Goal: Information Seeking & Learning: Learn about a topic

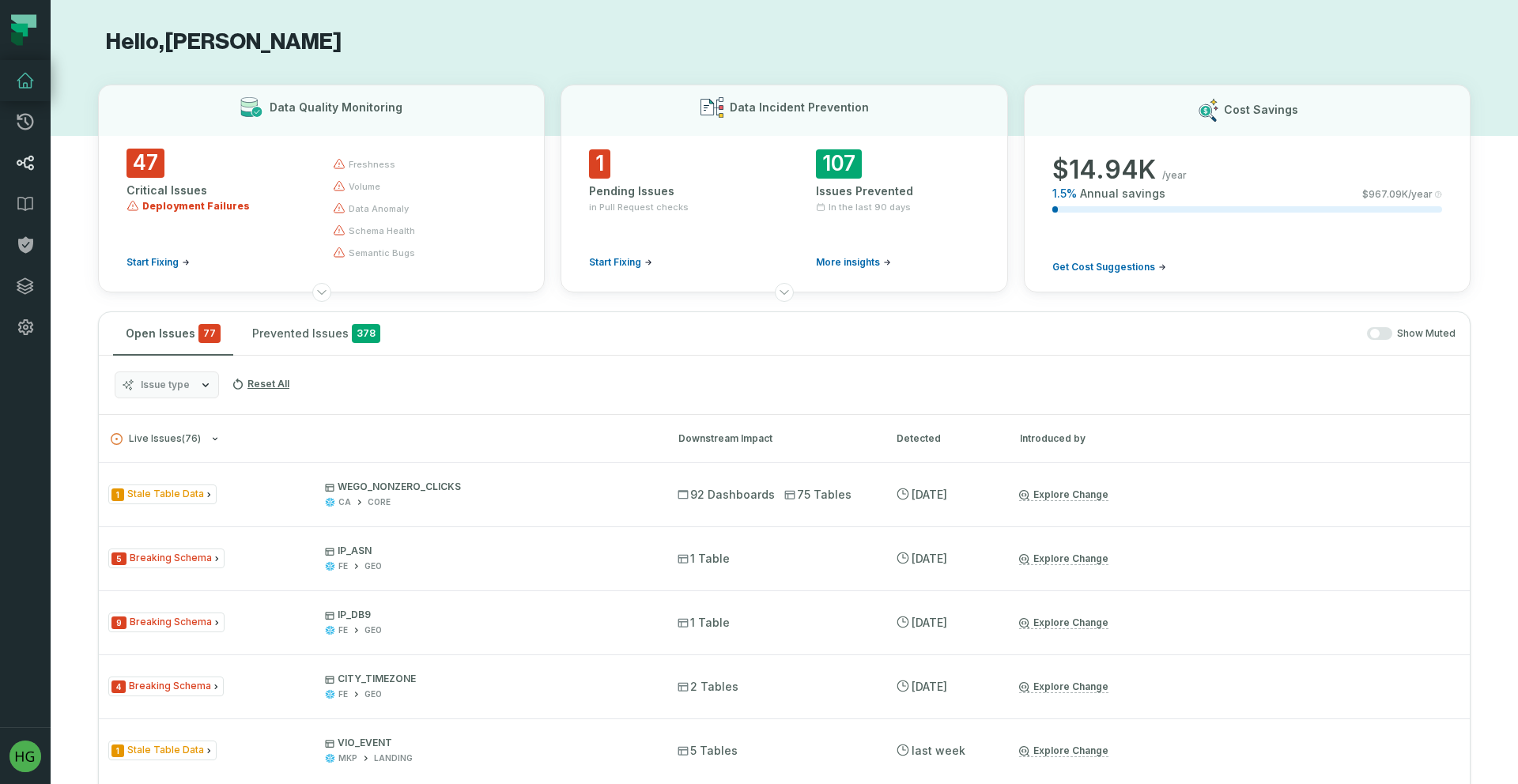
click at [27, 161] on icon at bounding box center [25, 162] width 19 height 19
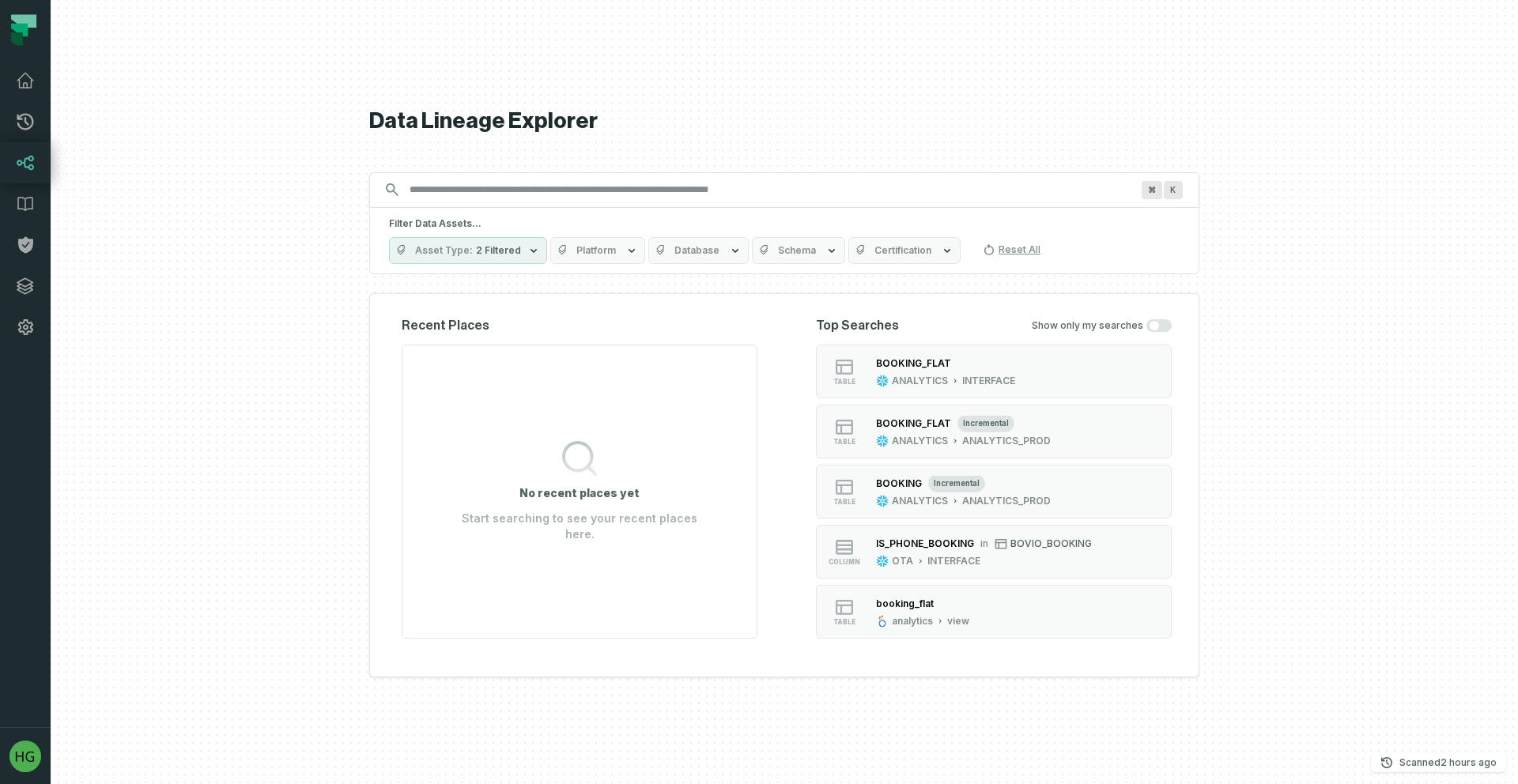
click at [456, 201] on input "Discovery Provider cmdk menu" at bounding box center [770, 190] width 740 height 25
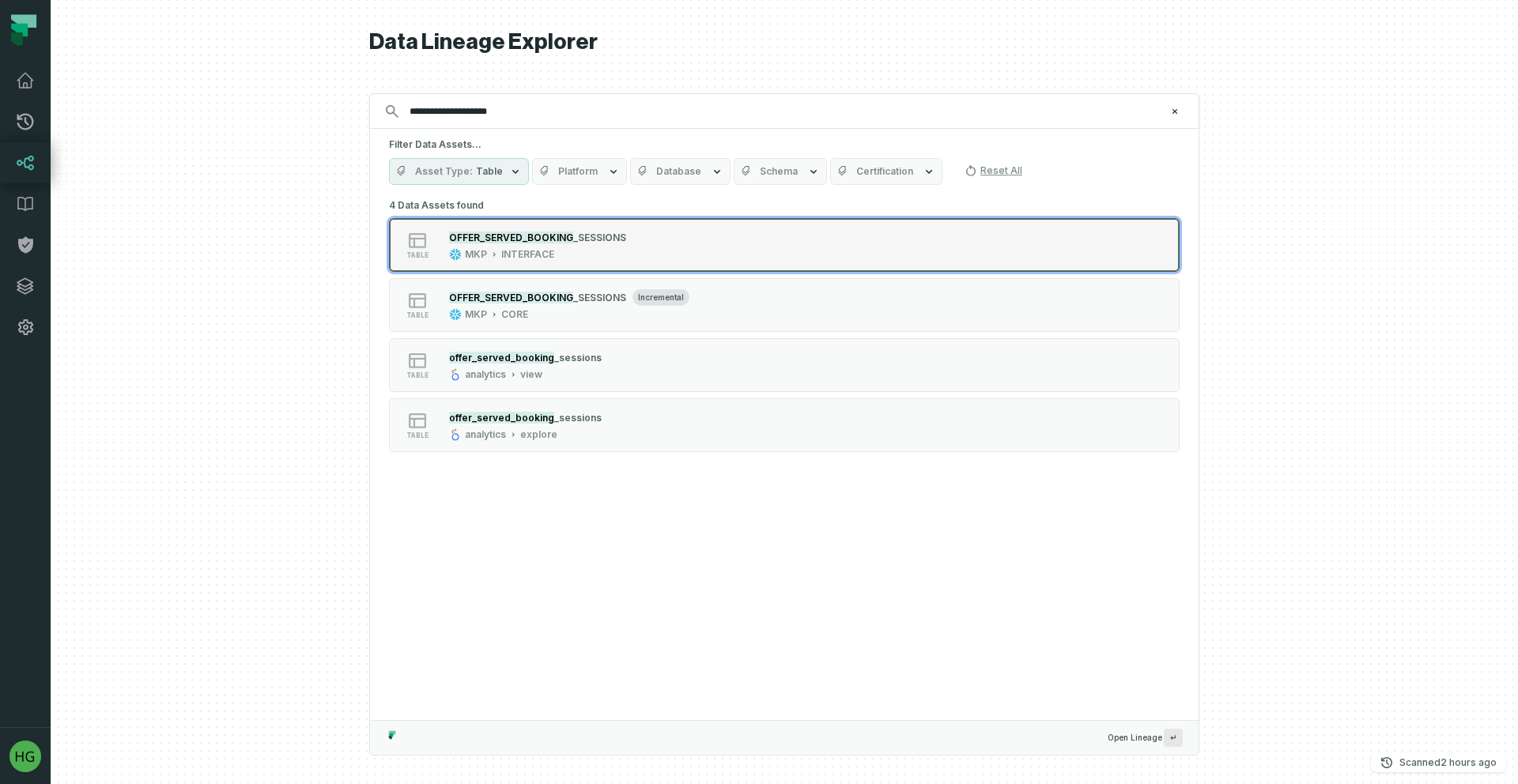
type input "**********"
click at [661, 242] on div "table OFFER_SERVED_BOOKING _SESSIONS MKP INTERFACE" at bounding box center [589, 244] width 395 height 31
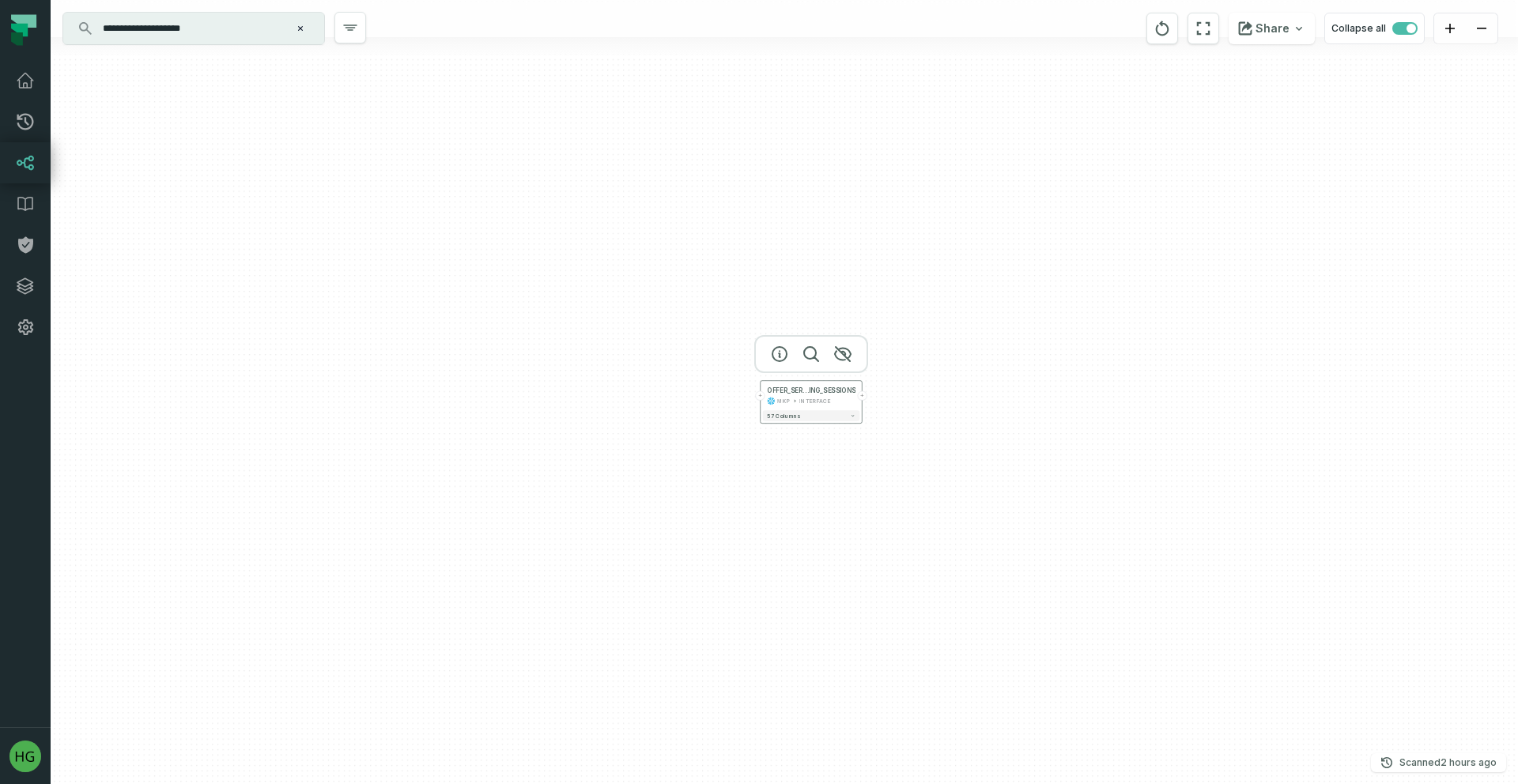
click at [829, 405] on div "OFFER_SERVED_BOOK ING_SESSIONS MKP INTERFACE" at bounding box center [811, 396] width 97 height 25
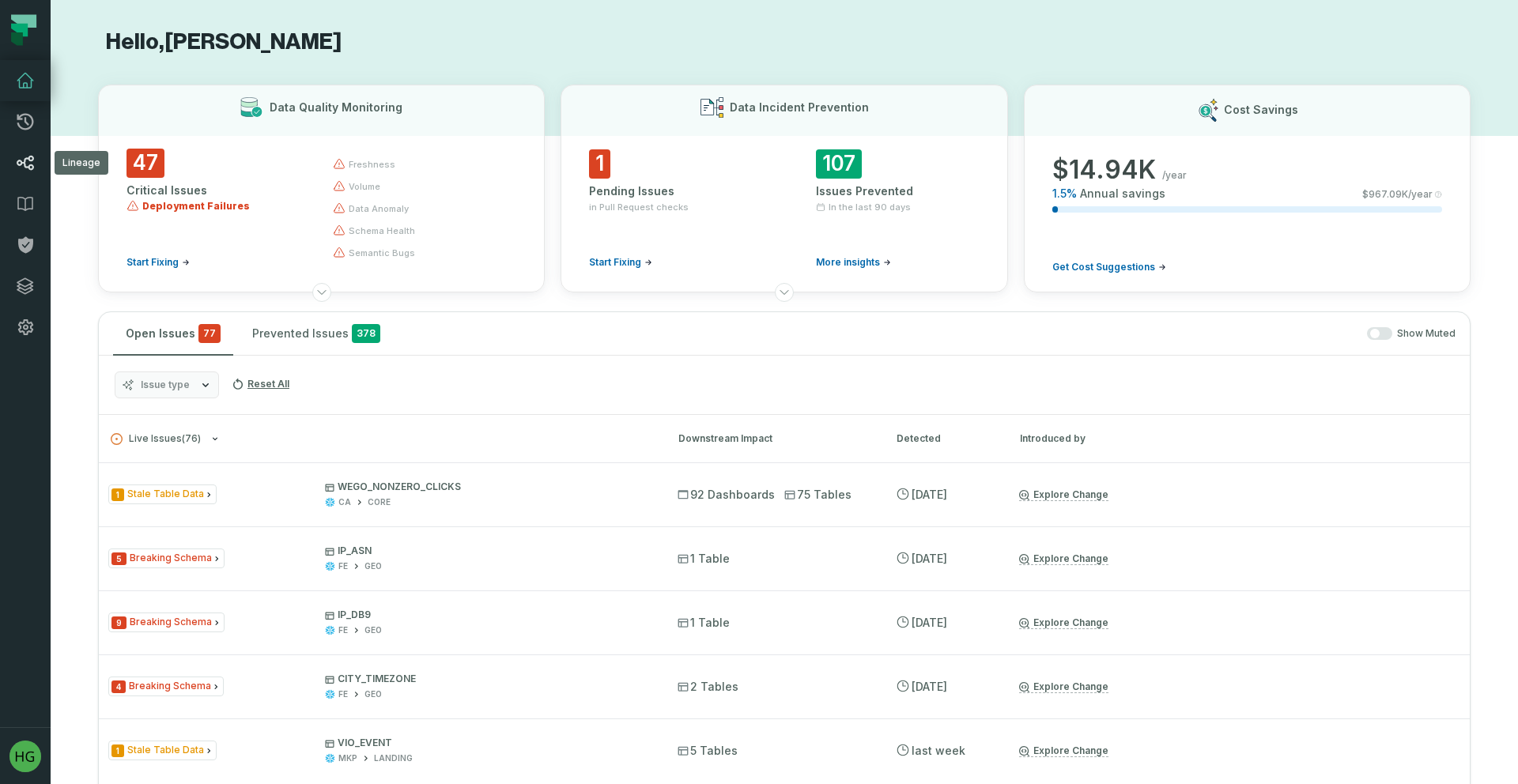
click at [23, 151] on link "Lineage" at bounding box center [25, 163] width 51 height 41
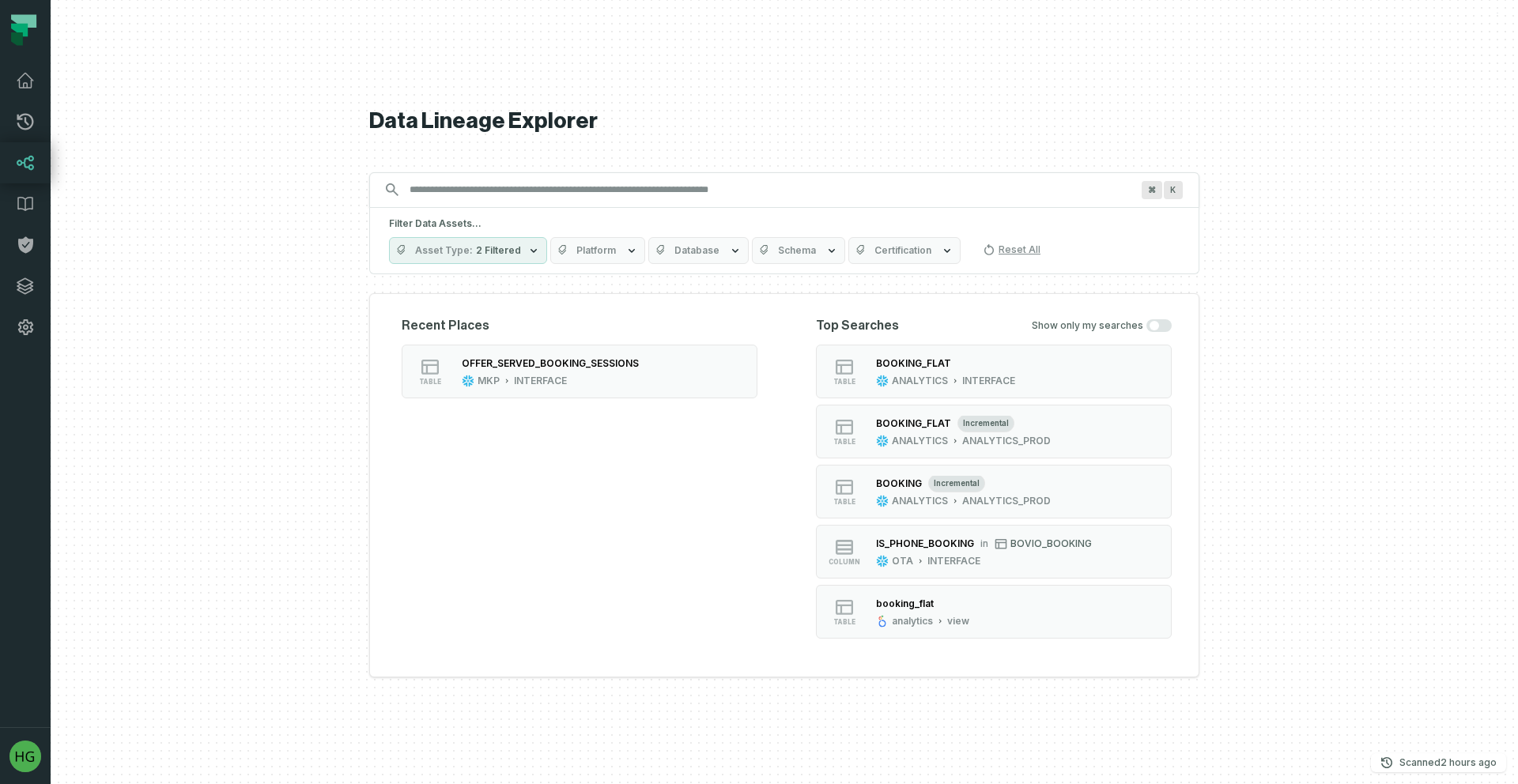
click at [495, 173] on div "⌘ K" at bounding box center [784, 190] width 830 height 36
click at [496, 184] on input "Discovery Provider cmdk menu" at bounding box center [770, 190] width 740 height 25
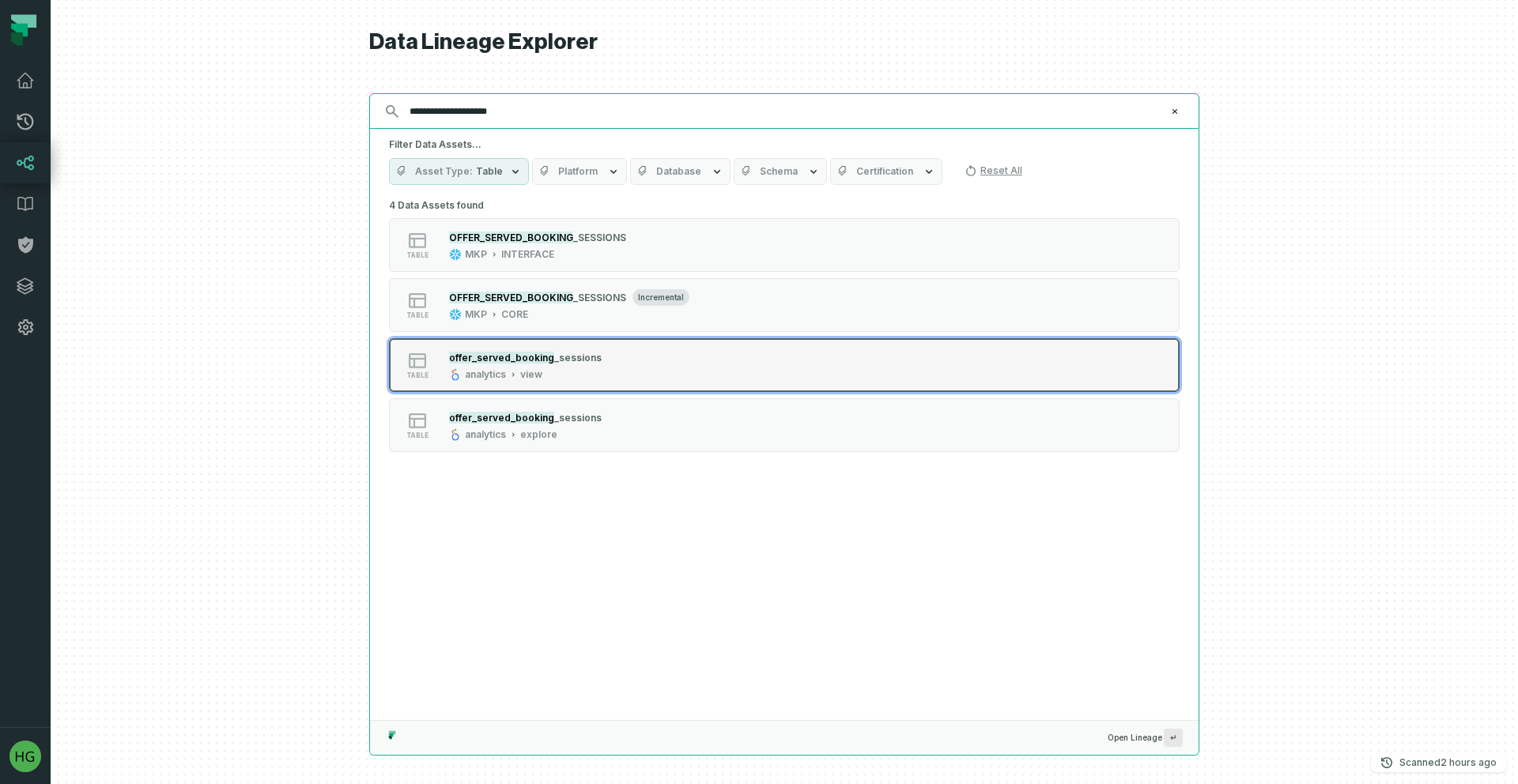
type input "**********"
click at [840, 379] on button "table offer_served_booking _sessions analytics view" at bounding box center [784, 365] width 791 height 53
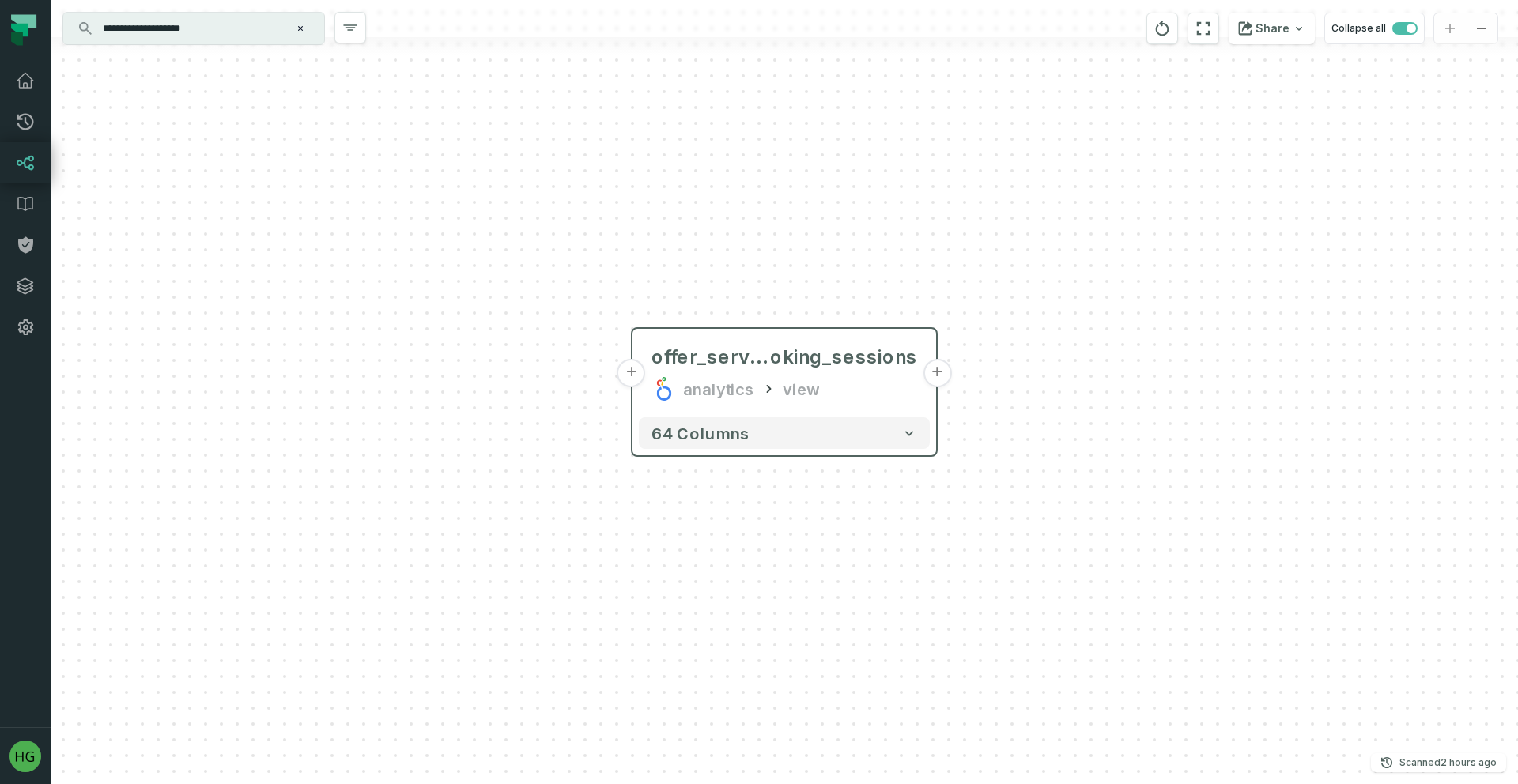
click at [815, 411] on div "64 columns" at bounding box center [784, 433] width 304 height 45
click at [817, 437] on button "64 columns" at bounding box center [784, 431] width 291 height 31
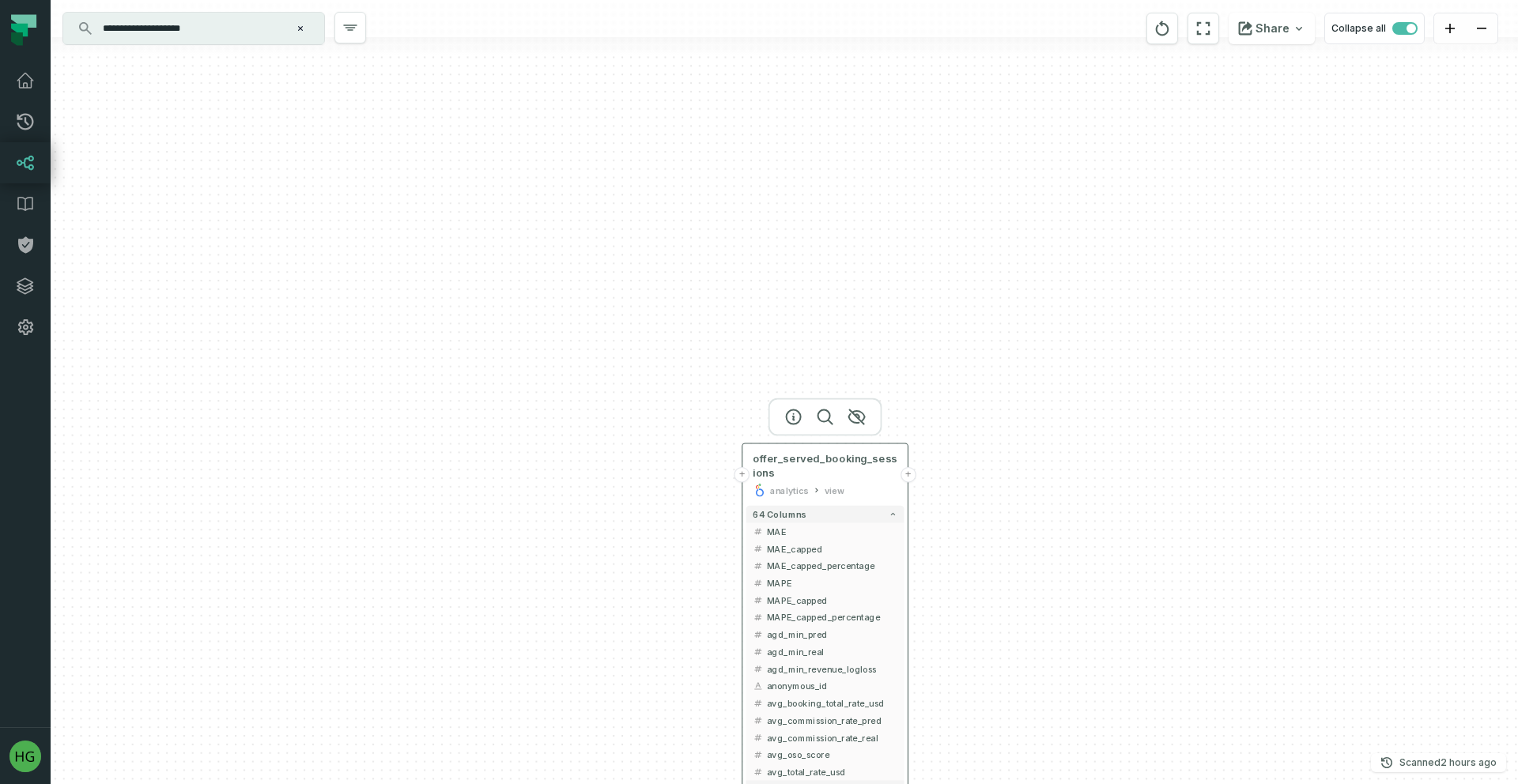
click at [818, 492] on icon at bounding box center [816, 490] width 9 height 9
click at [787, 493] on div "analytics" at bounding box center [789, 490] width 38 height 13
click at [298, 27] on icon "Clear search query" at bounding box center [299, 28] width 4 height 4
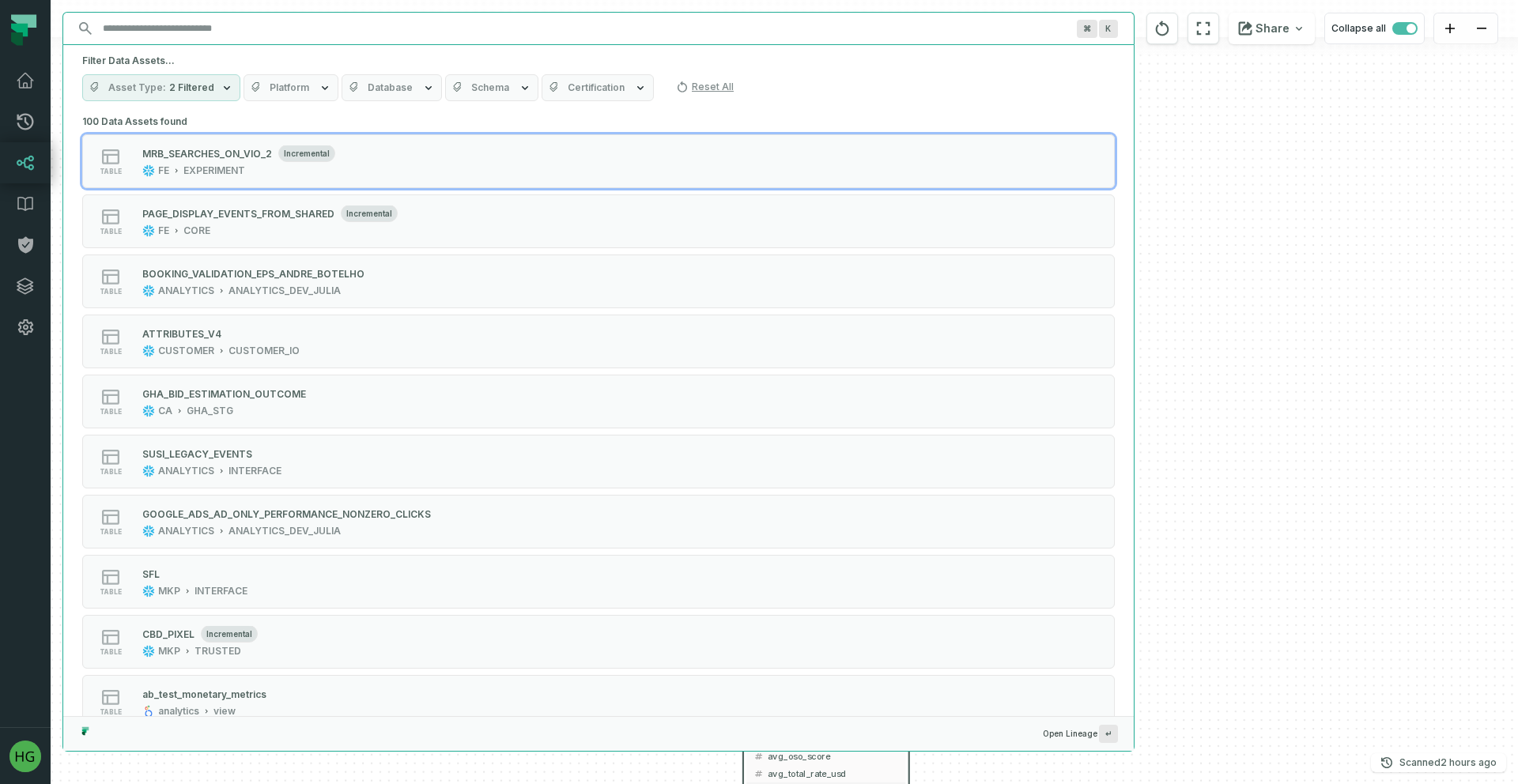
click at [234, 36] on input "Discovery Provider cmdk menu" at bounding box center [585, 29] width 982 height 25
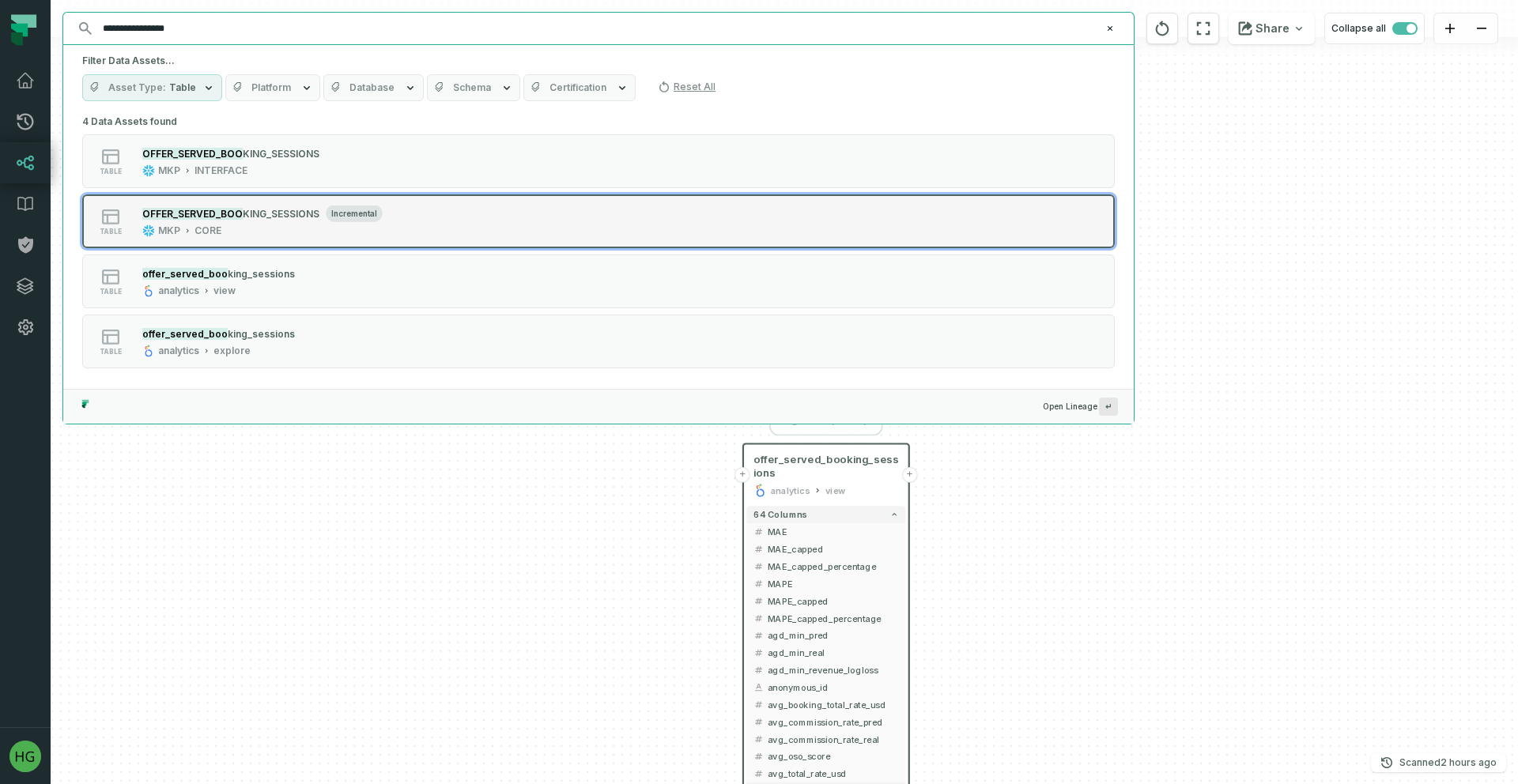
type input "**********"
click at [349, 209] on span "incremental" at bounding box center [354, 214] width 57 height 18
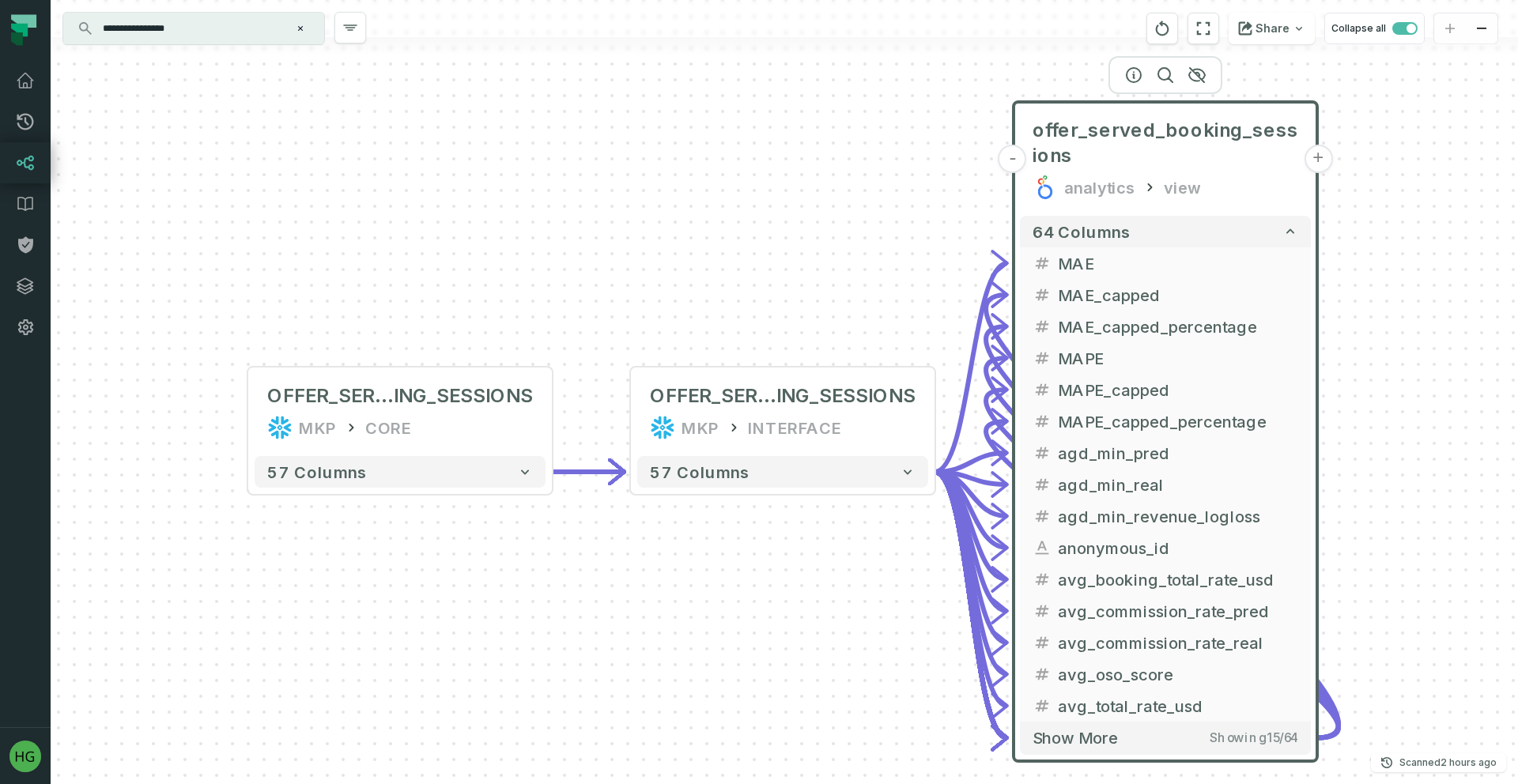
drag, startPoint x: 808, startPoint y: 573, endPoint x: 423, endPoint y: 571, distance: 385.0
click at [423, 573] on div "- offer_served_booking_sessions analytics view + 64 columns - MAE + - MAE_cappe…" at bounding box center [784, 392] width 1467 height 784
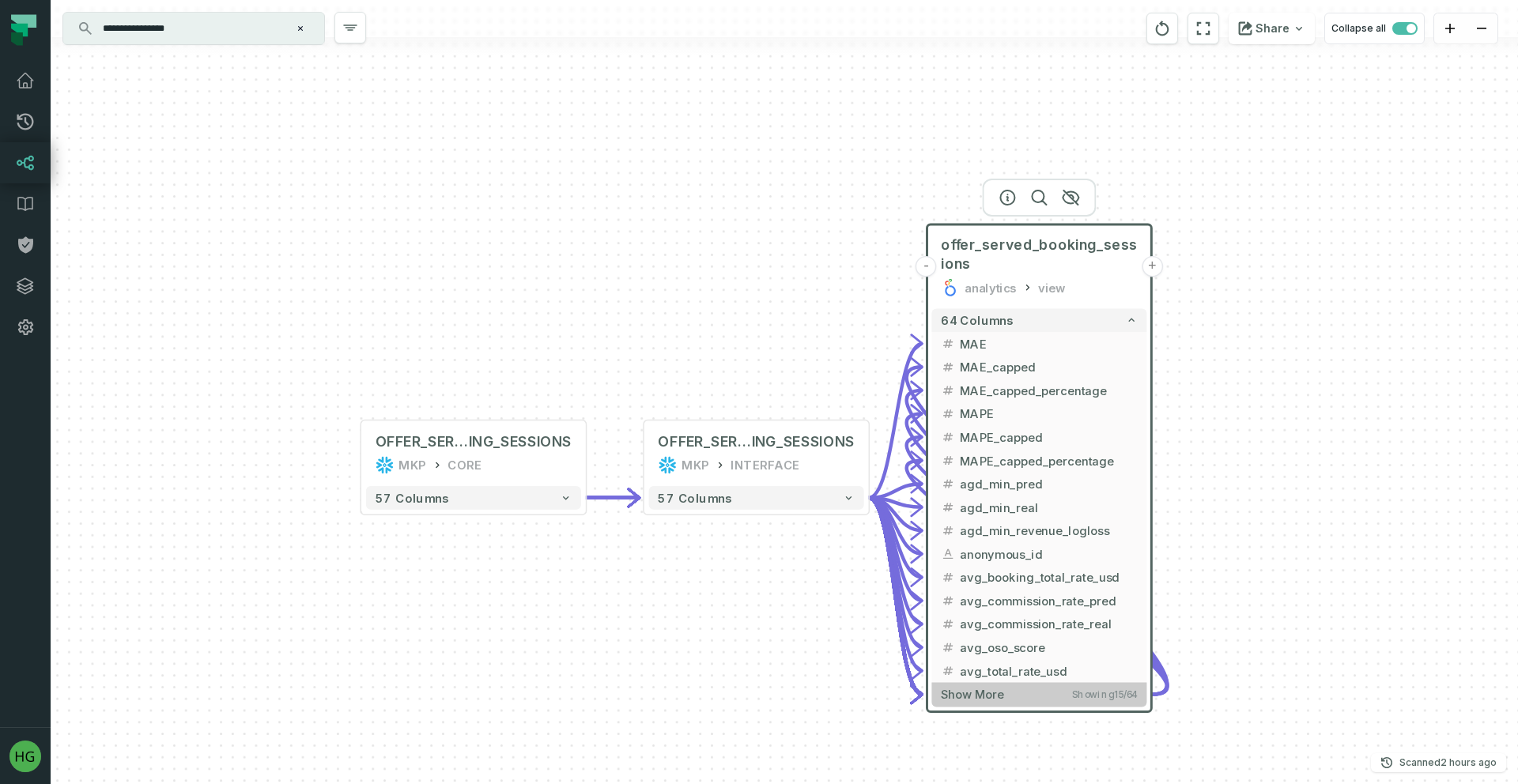
click at [1035, 700] on button "Show more Showing 15 / 64" at bounding box center [1038, 693] width 215 height 24
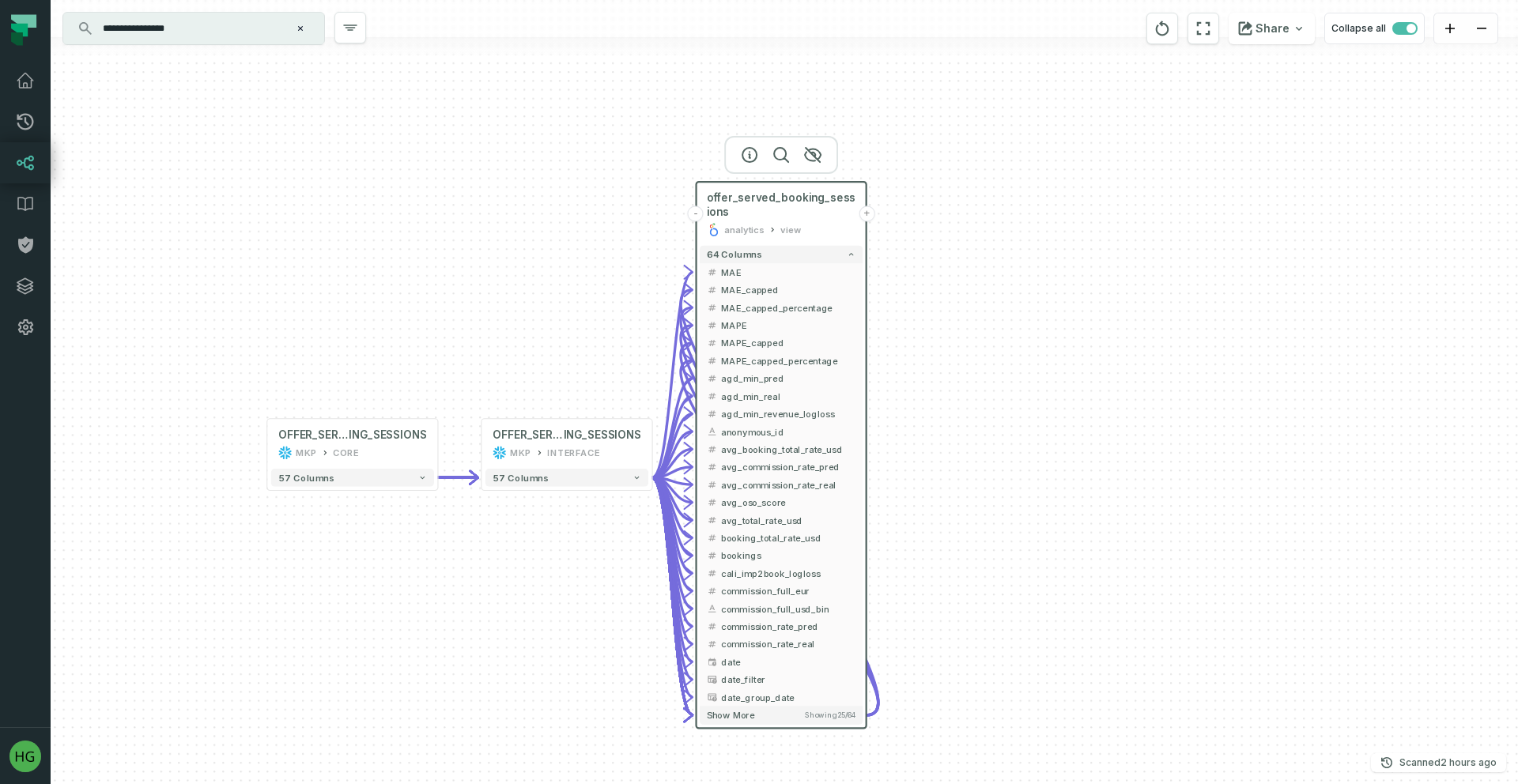
drag, startPoint x: 1218, startPoint y: 475, endPoint x: 975, endPoint y: 378, distance: 261.6
click at [975, 378] on div "- offer_served_booking_sessions analytics view + 64 columns - MAE + - MAE_cappe…" at bounding box center [784, 392] width 1467 height 784
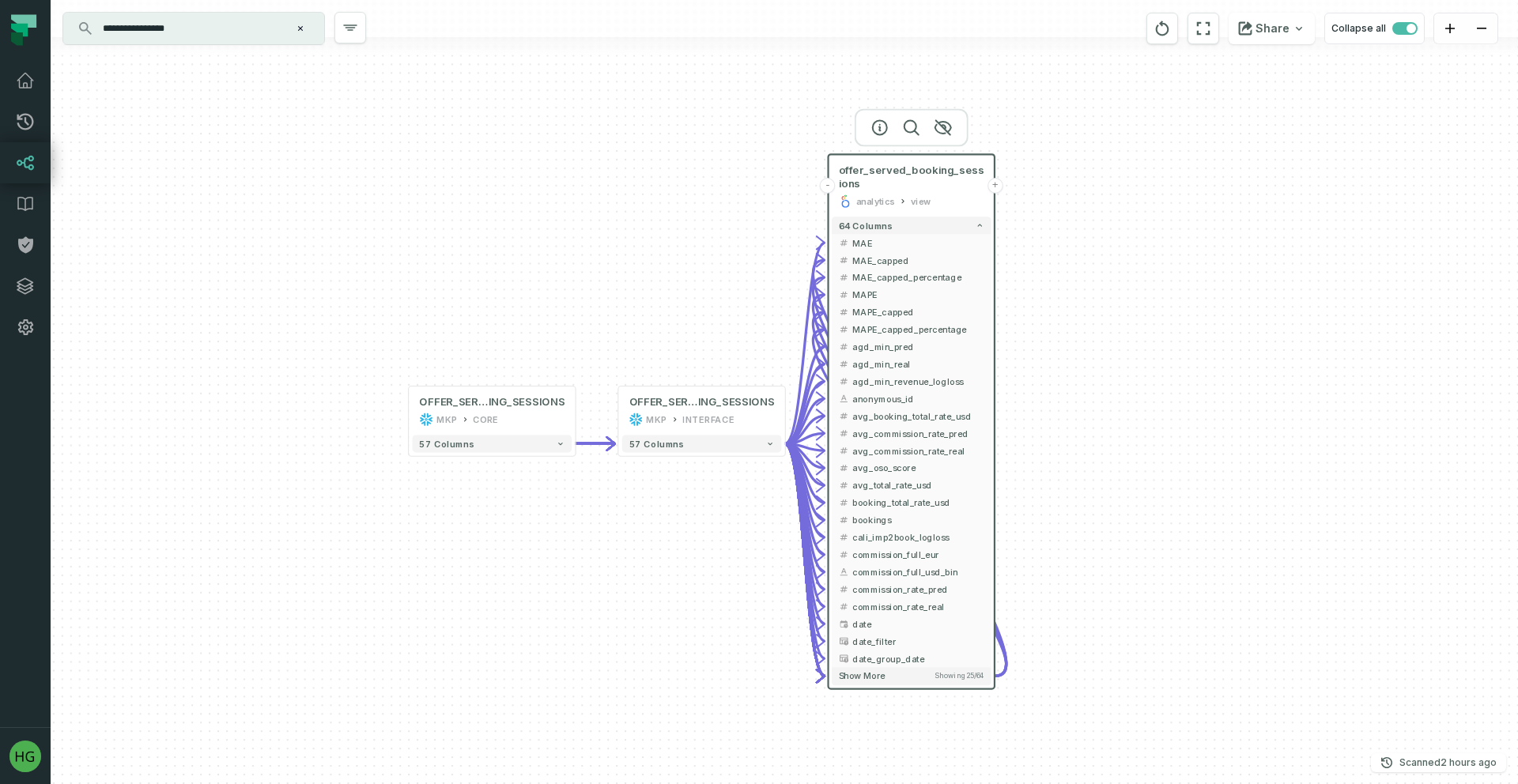
drag, startPoint x: 1151, startPoint y: 395, endPoint x: 1272, endPoint y: 363, distance: 125.2
click at [1272, 363] on div "- offer_served_booking_sessions analytics view + 64 columns - MAE + - MAE_cappe…" at bounding box center [784, 392] width 1467 height 784
click at [753, 432] on div "57 columns" at bounding box center [702, 442] width 166 height 24
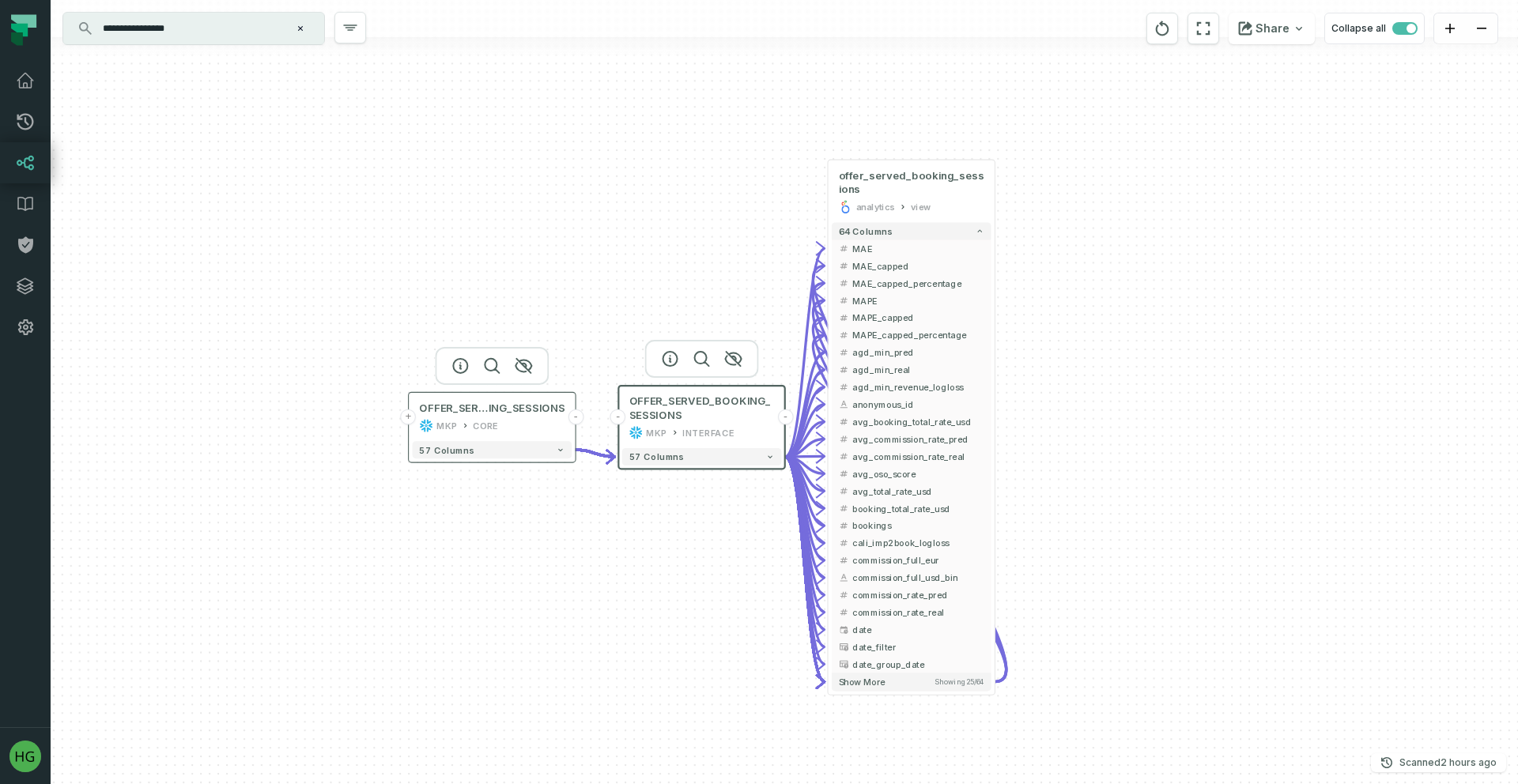
click at [547, 432] on div "OFFER_SERVED_BOOK ING_SESSIONS MKP CORE" at bounding box center [492, 416] width 160 height 42
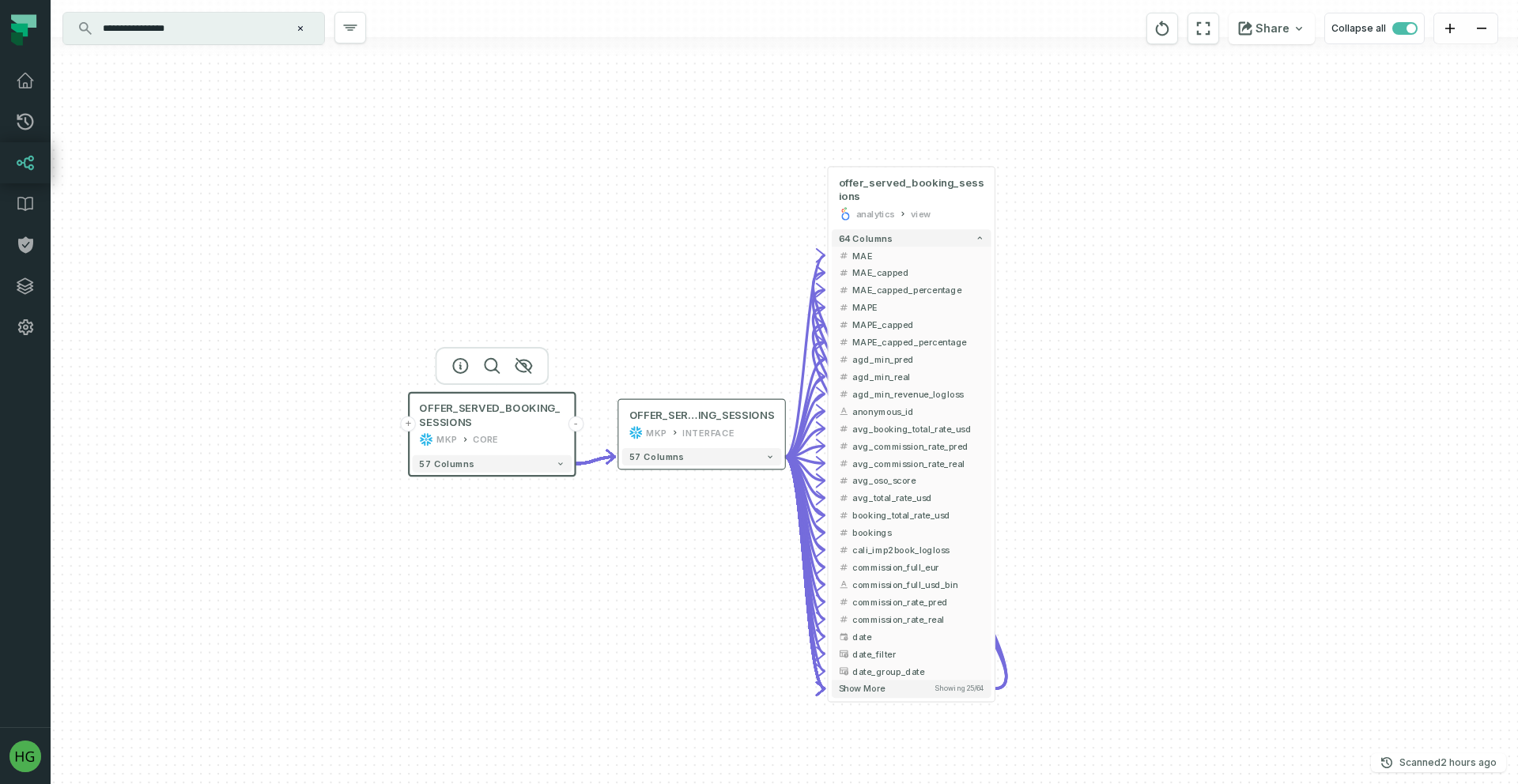
click at [711, 445] on div "57 columns" at bounding box center [702, 456] width 166 height 24
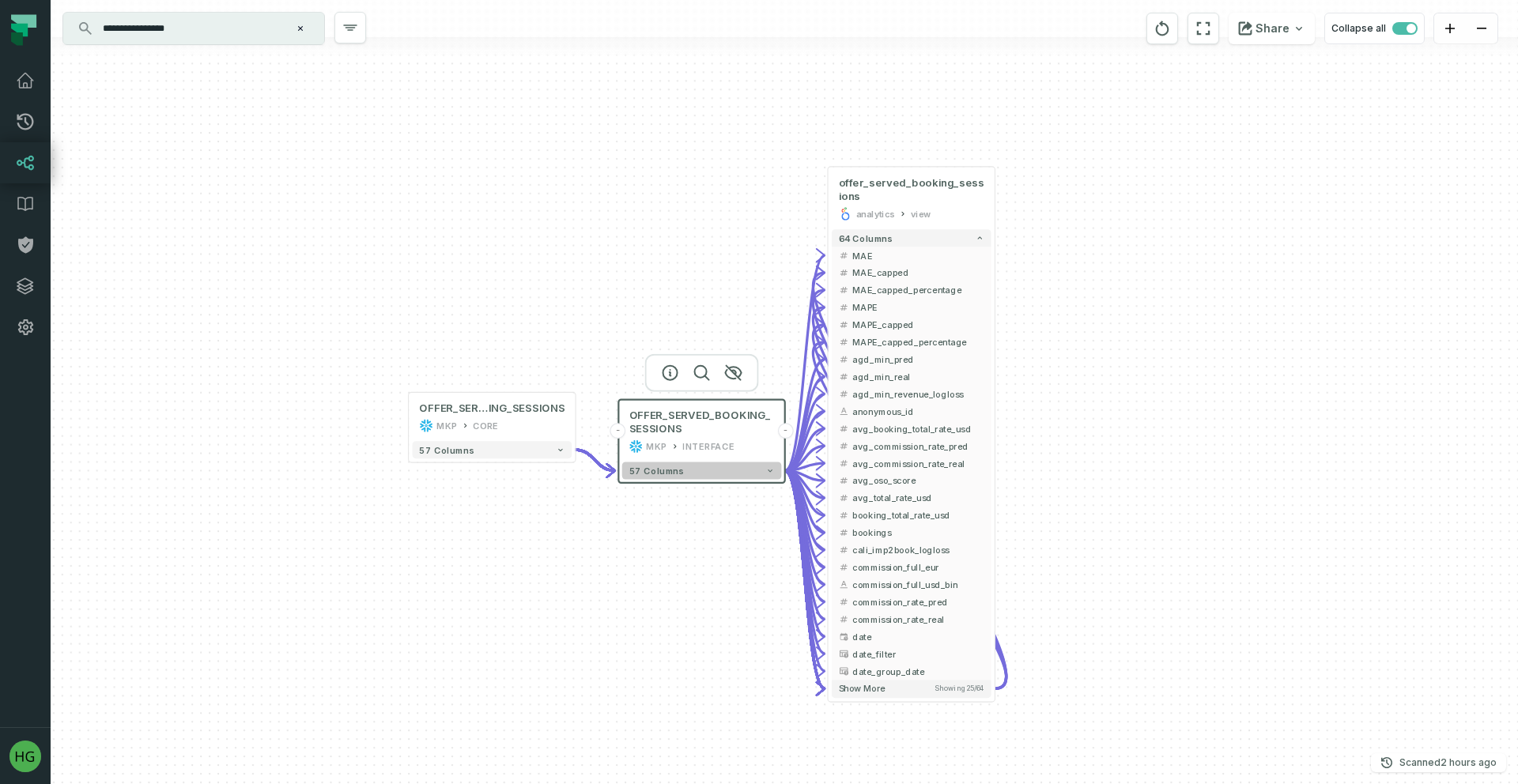
click at [721, 476] on button "57 columns" at bounding box center [702, 471] width 160 height 18
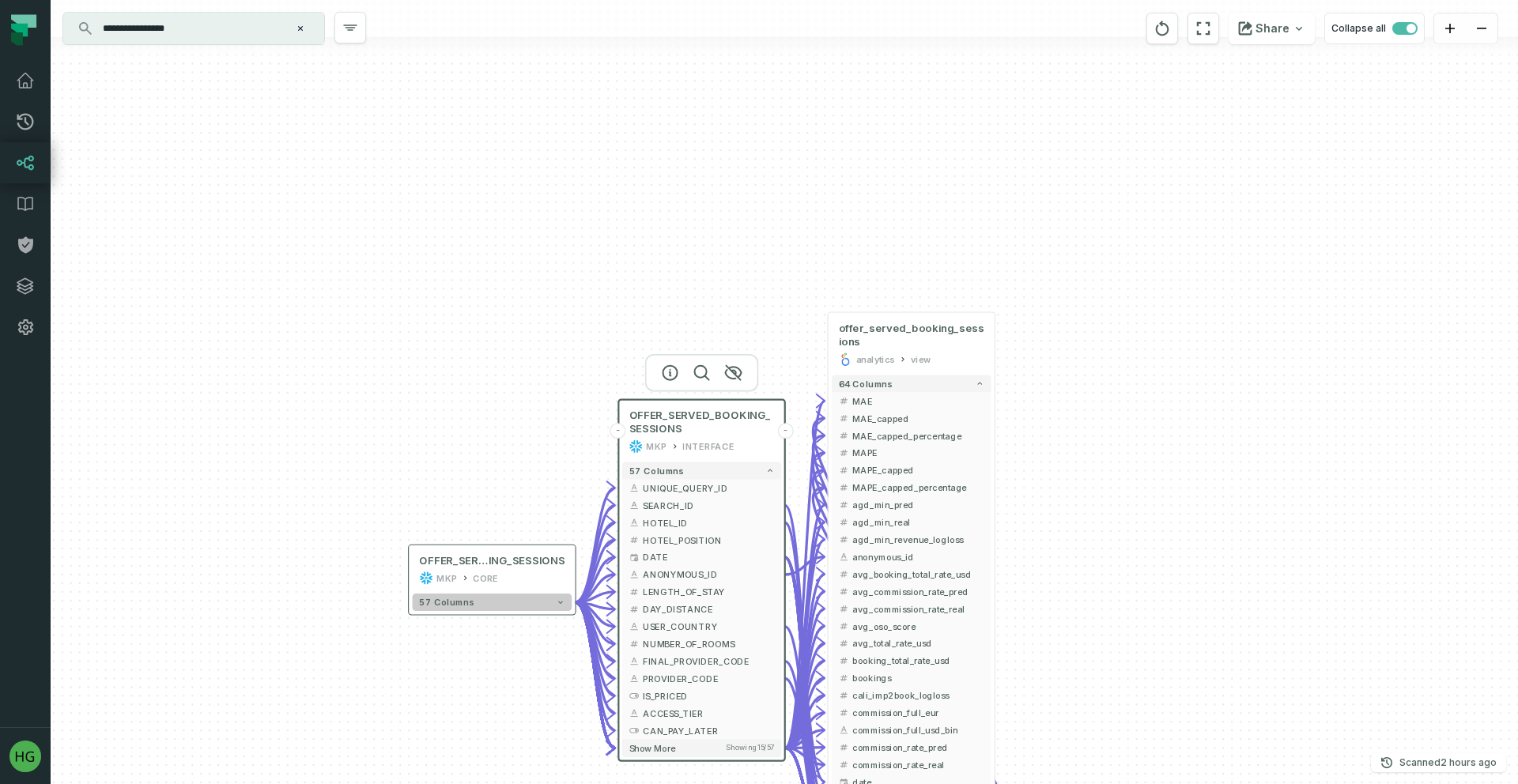
click at [546, 604] on button "57 columns" at bounding box center [492, 602] width 160 height 18
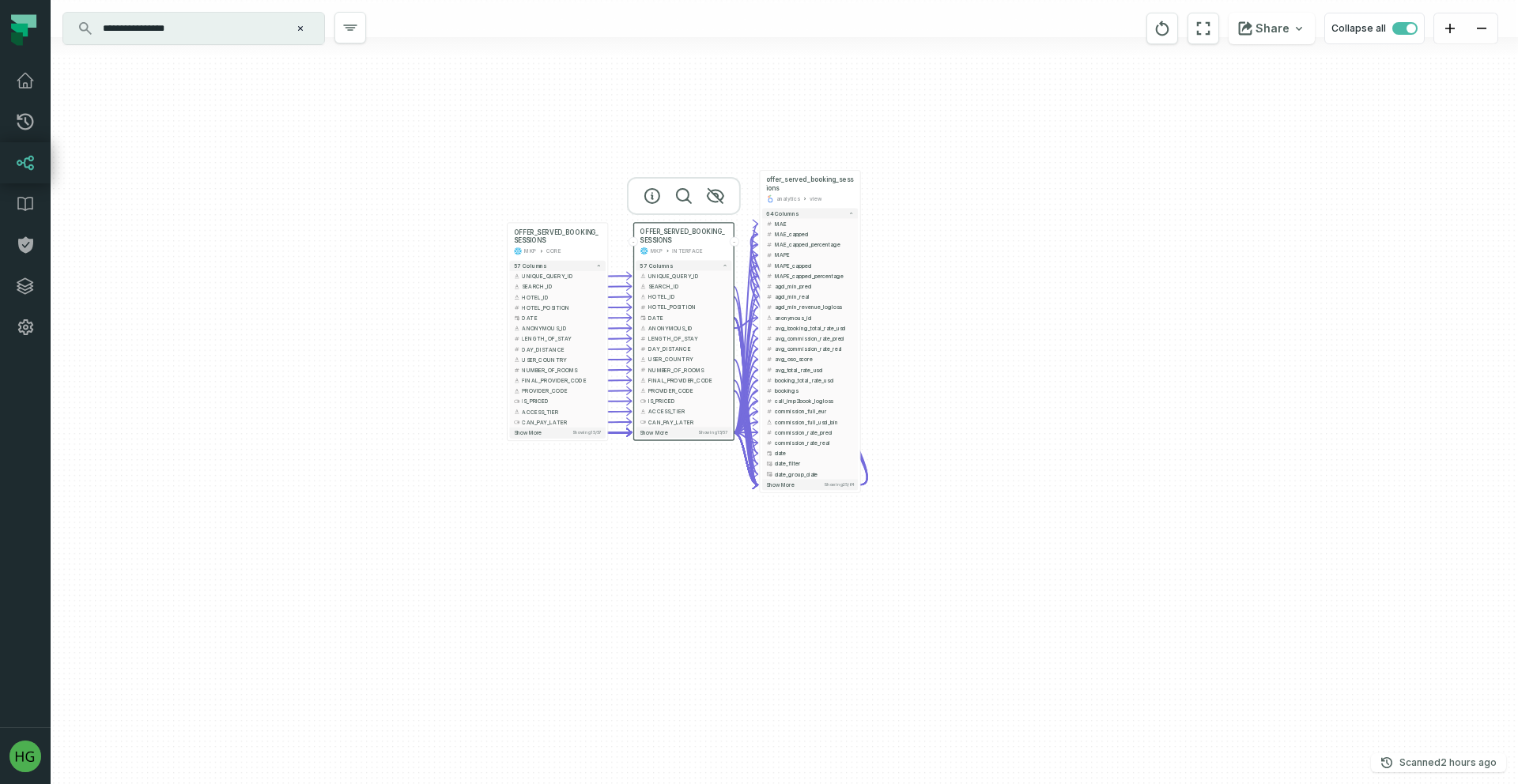
drag, startPoint x: 1038, startPoint y: 606, endPoint x: 1039, endPoint y: 310, distance: 296.0
click at [1042, 308] on div "- offer_served_booking_sessions analytics view + 64 columns - MAE + - MAE_cappe…" at bounding box center [784, 392] width 1467 height 784
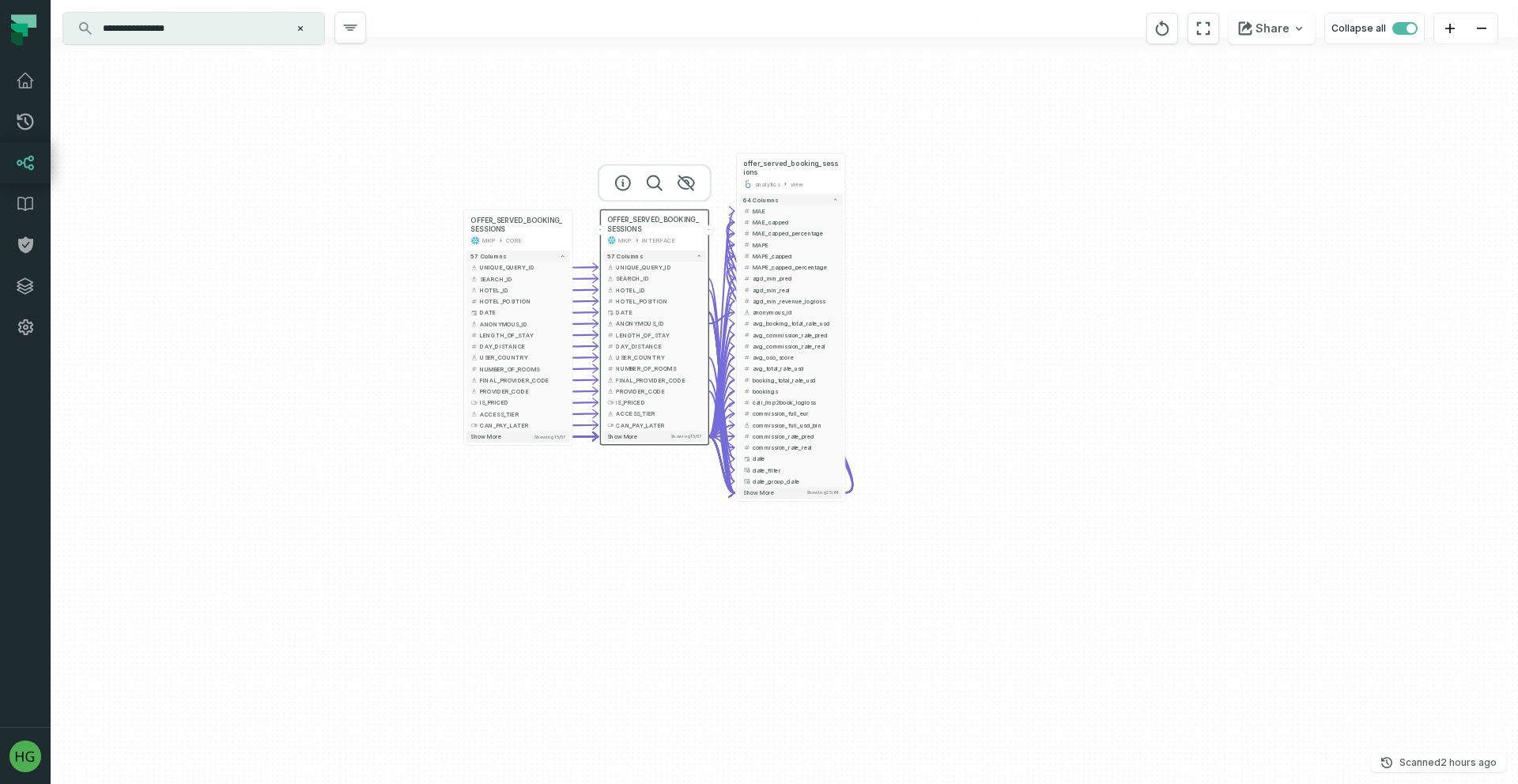
click at [1027, 363] on div "- offer_served_booking_sessions analytics view + 64 columns - MAE + - MAE_cappe…" at bounding box center [784, 392] width 1467 height 784
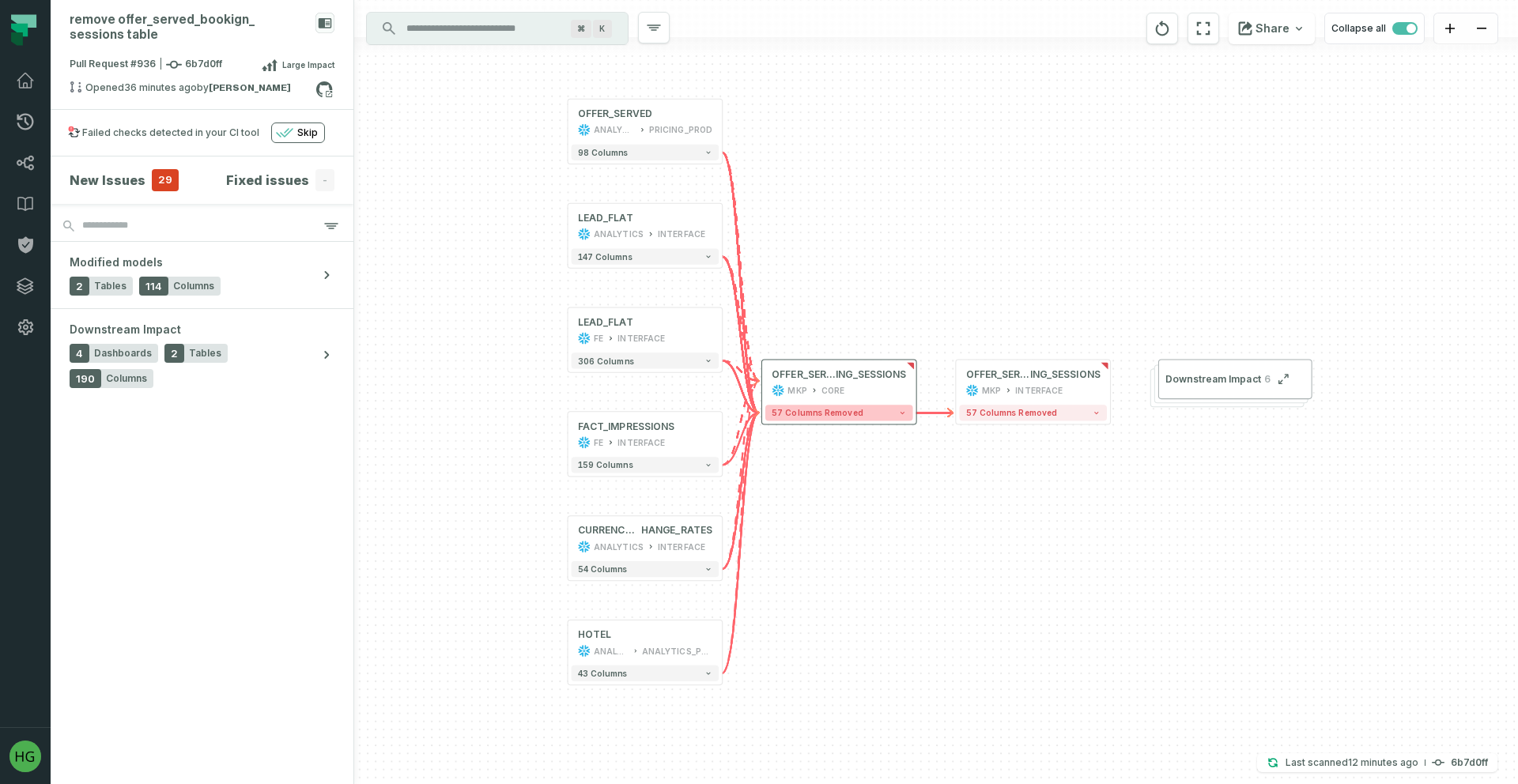
click at [841, 409] on span "57 columns removed" at bounding box center [817, 412] width 92 height 10
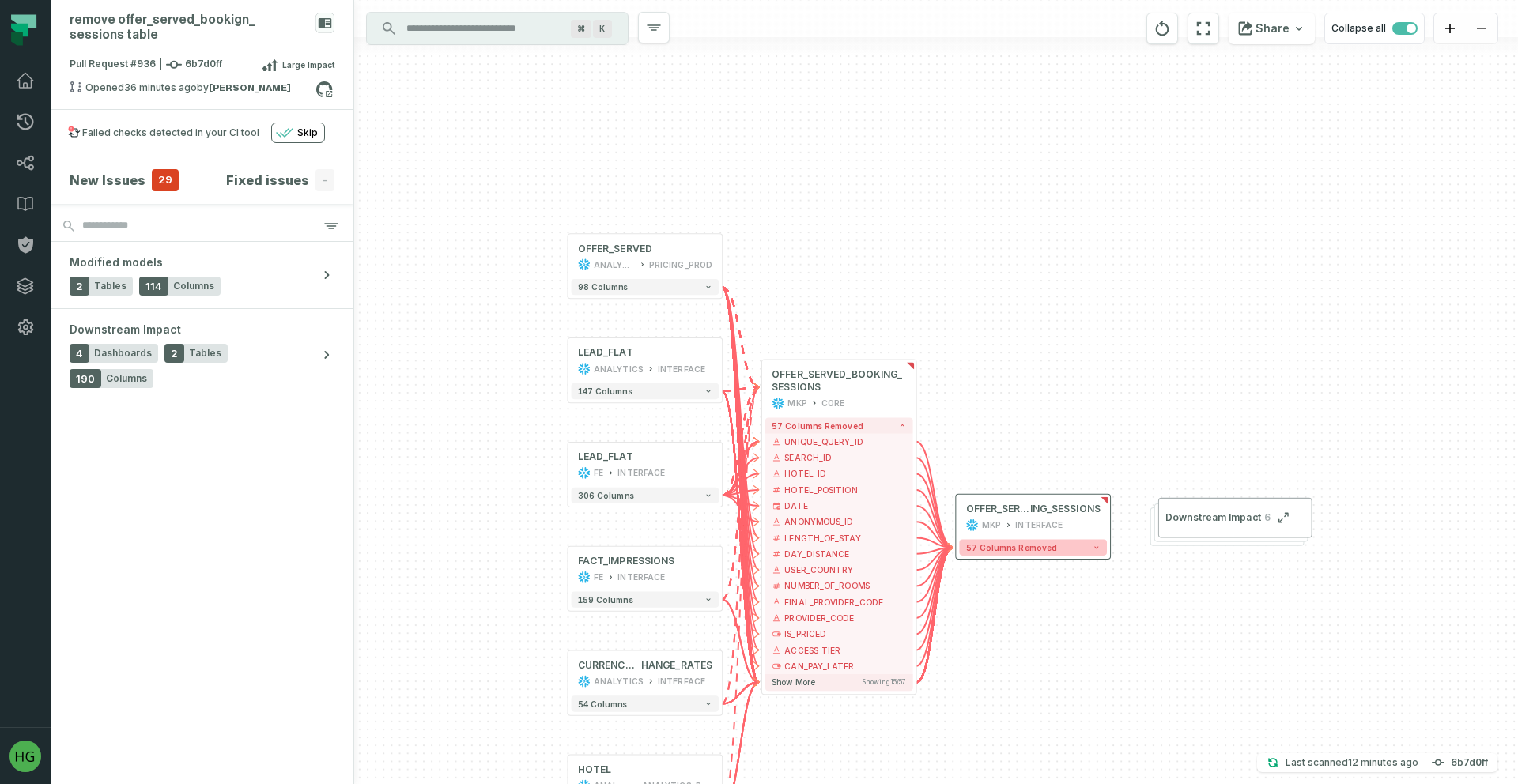
click at [1036, 551] on span "57 columns removed" at bounding box center [1012, 547] width 92 height 10
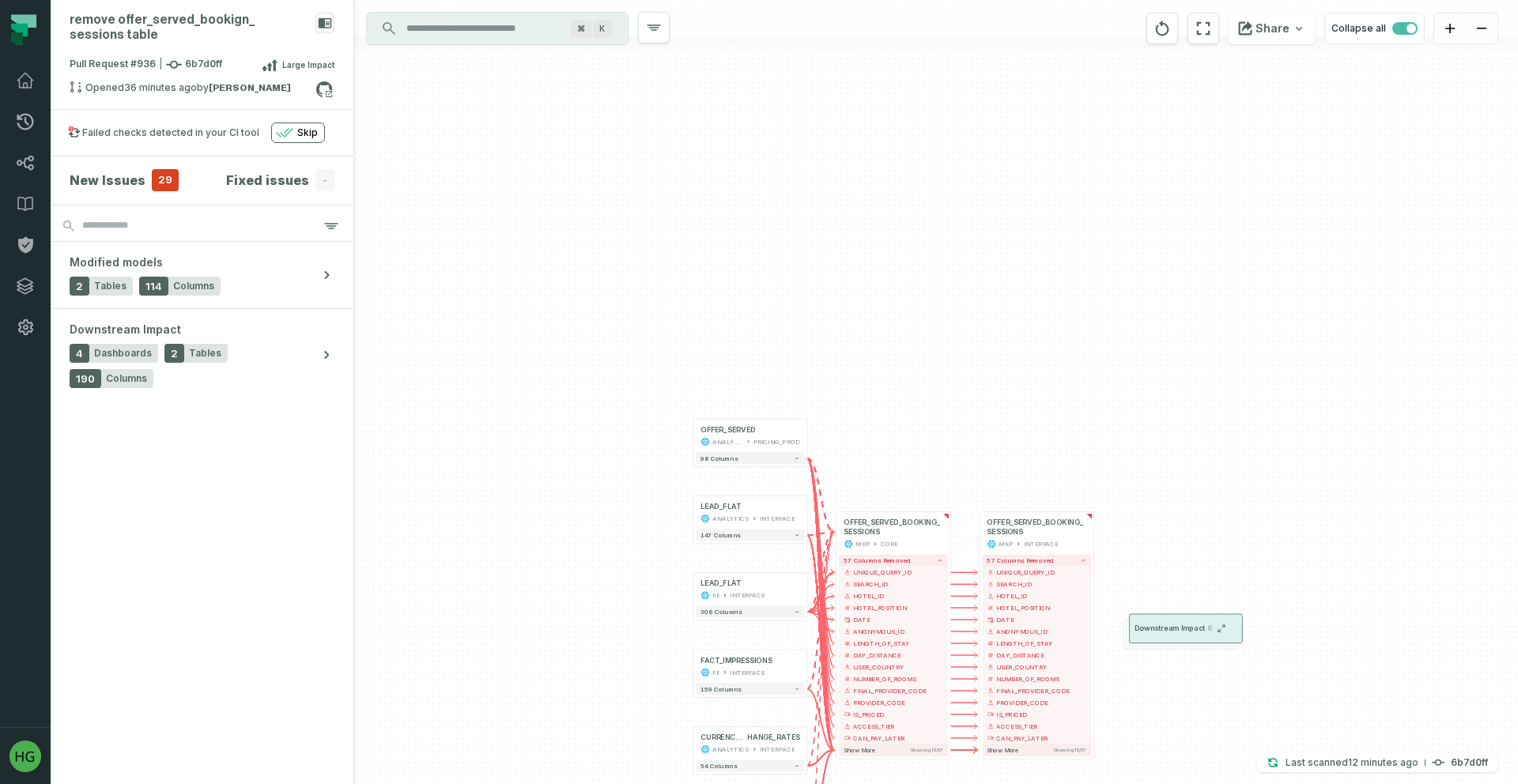
click at [1174, 638] on button "Downstream Impact 6" at bounding box center [1186, 628] width 114 height 29
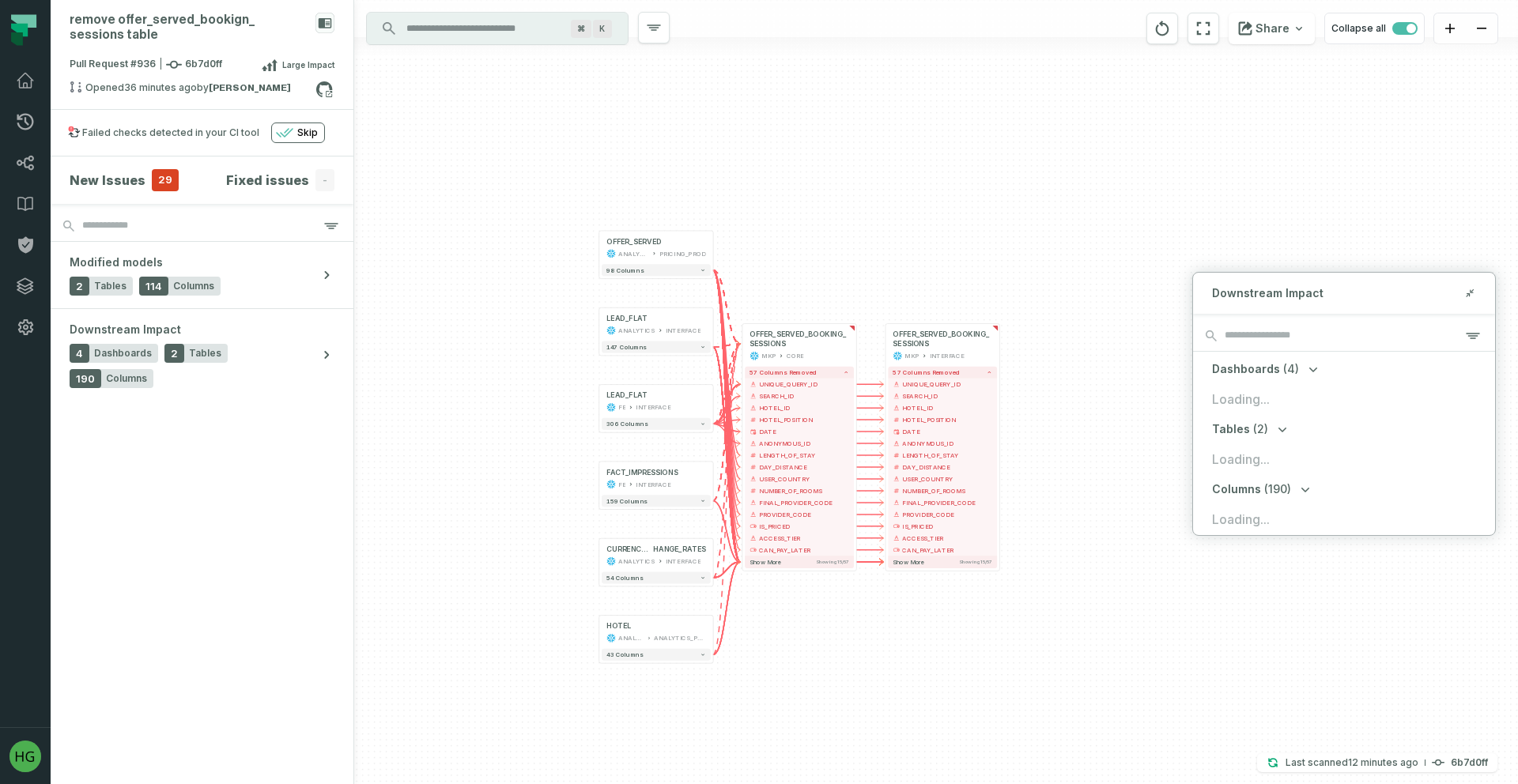
drag, startPoint x: 1065, startPoint y: 432, endPoint x: 956, endPoint y: 207, distance: 250.0
click at [955, 207] on div "OFFER_SERVED ANALYTICS PRICING_PROD + 98 columns + HOTEL ANALYTICS ANALYTICS_PR…" at bounding box center [936, 392] width 1164 height 784
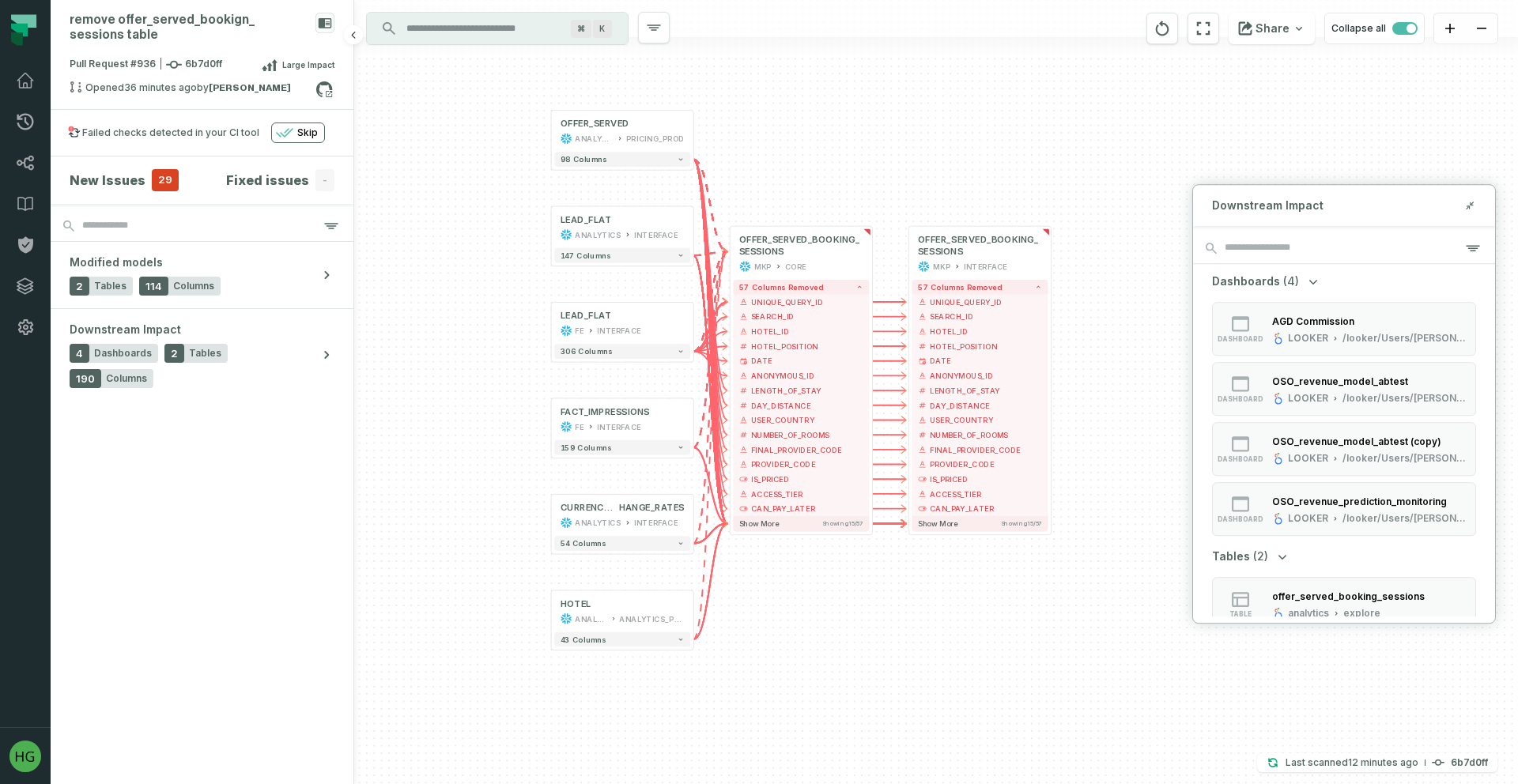
click at [123, 167] on section "New Issues 29 Fixed issues -" at bounding box center [202, 180] width 303 height 47
click at [121, 180] on h4 "New Issues" at bounding box center [107, 180] width 76 height 19
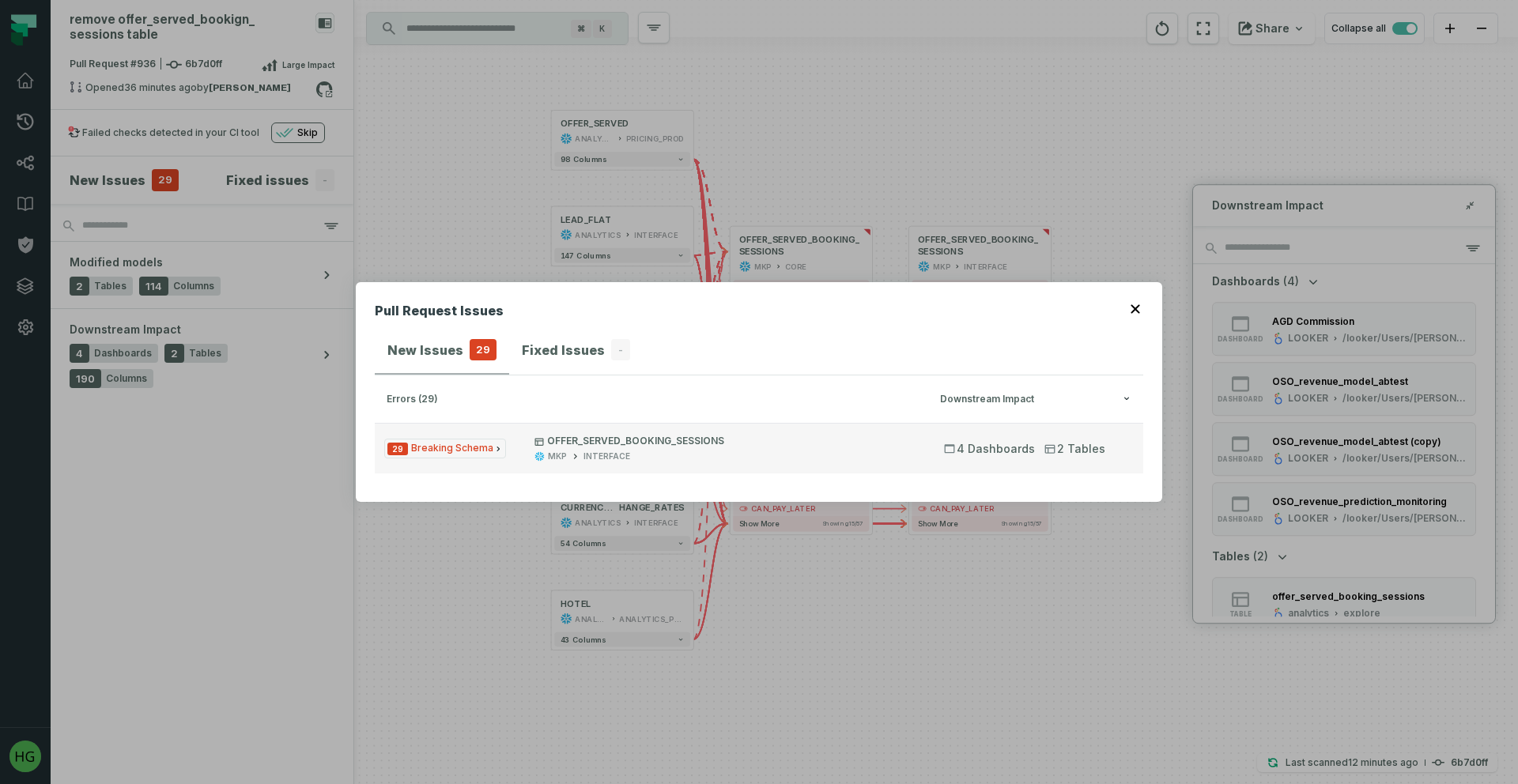
click at [677, 447] on p "OFFER_SERVED_BOOKING_SESSIONS" at bounding box center [726, 441] width 382 height 12
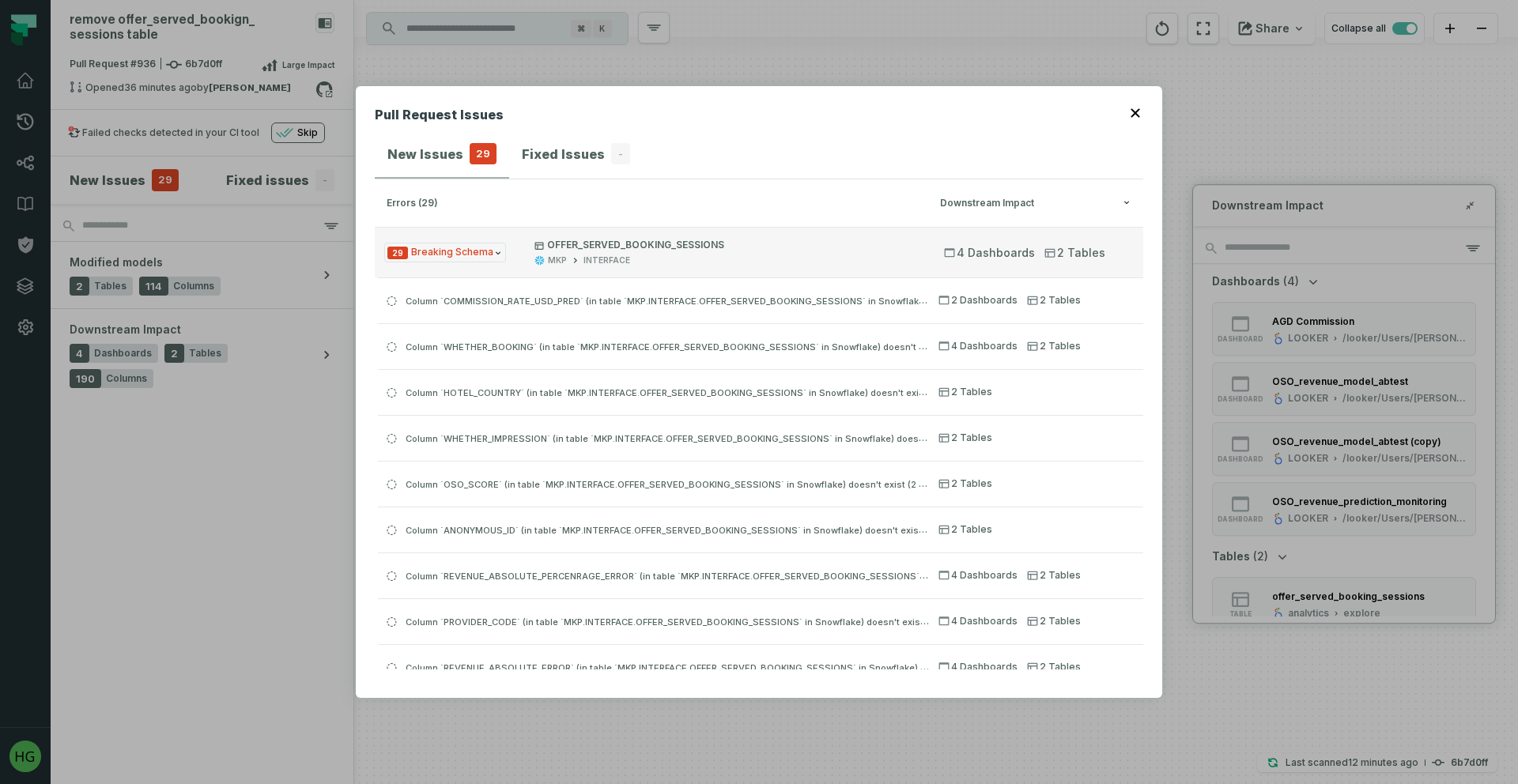
click at [480, 252] on span "29 Breaking Schema" at bounding box center [445, 252] width 122 height 20
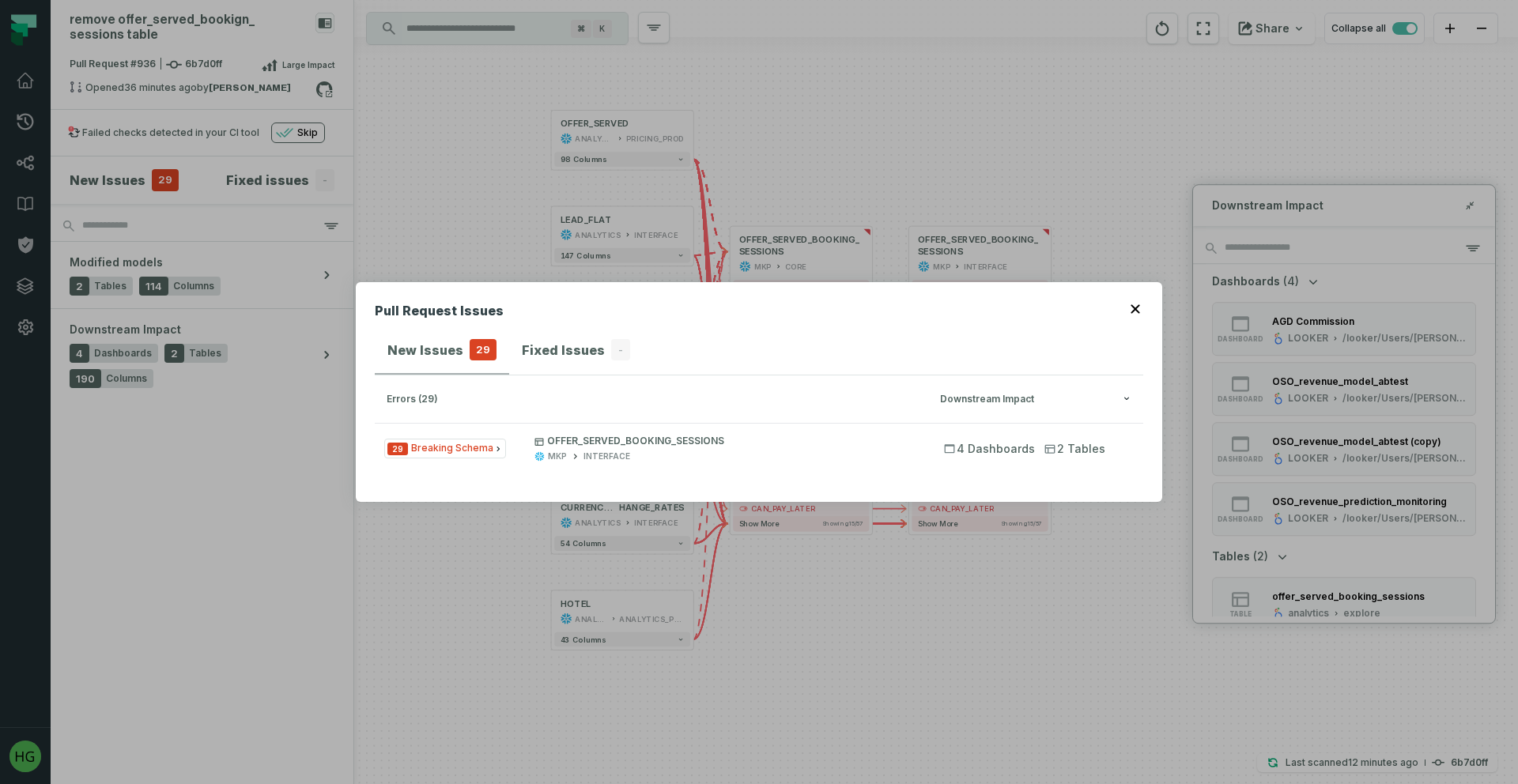
click at [1135, 306] on icon "button" at bounding box center [1135, 308] width 10 height 10
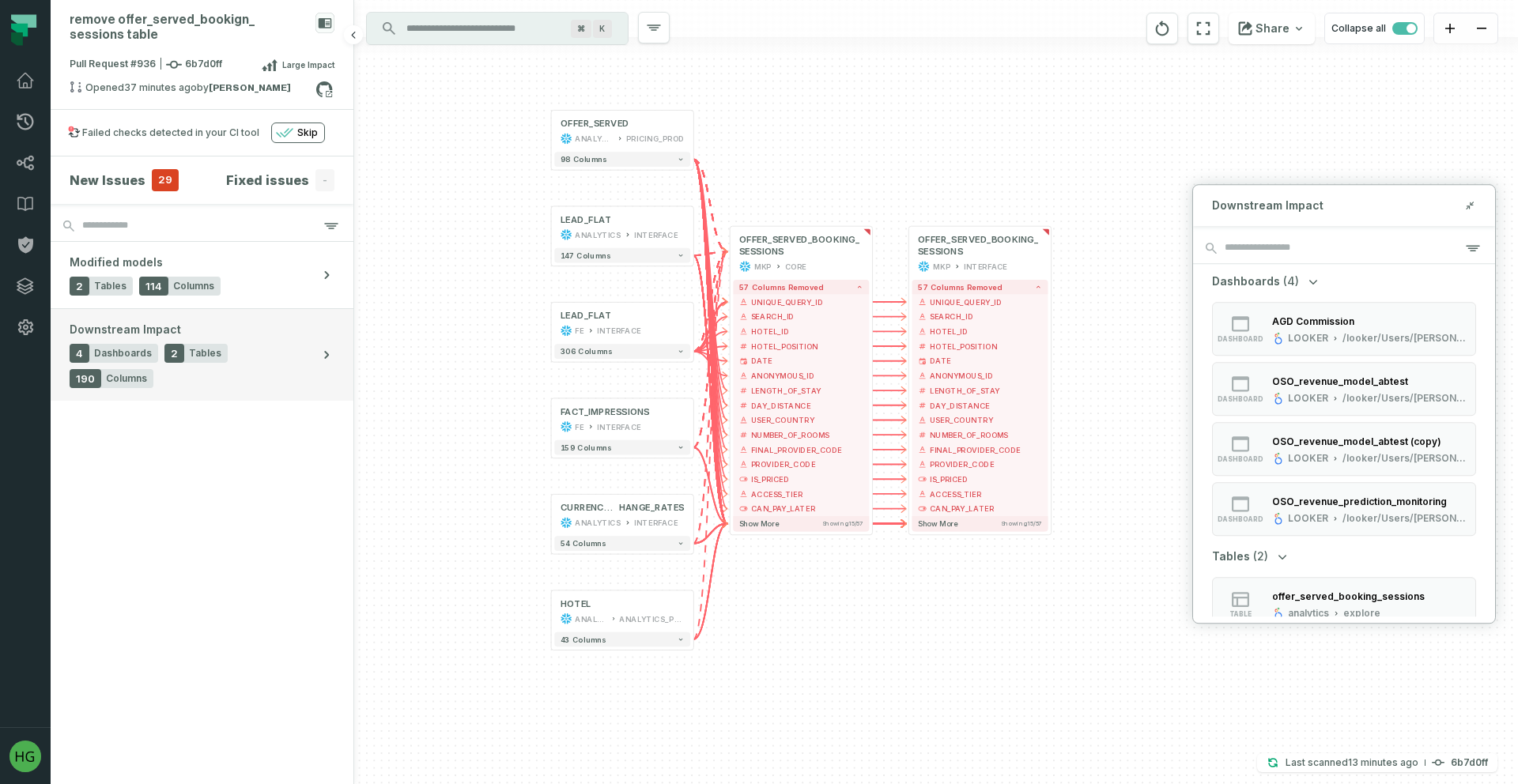
click at [264, 331] on div "Downstream Impact 4 Dashboards 2 Tables 190 Columns" at bounding box center [191, 355] width 242 height 67
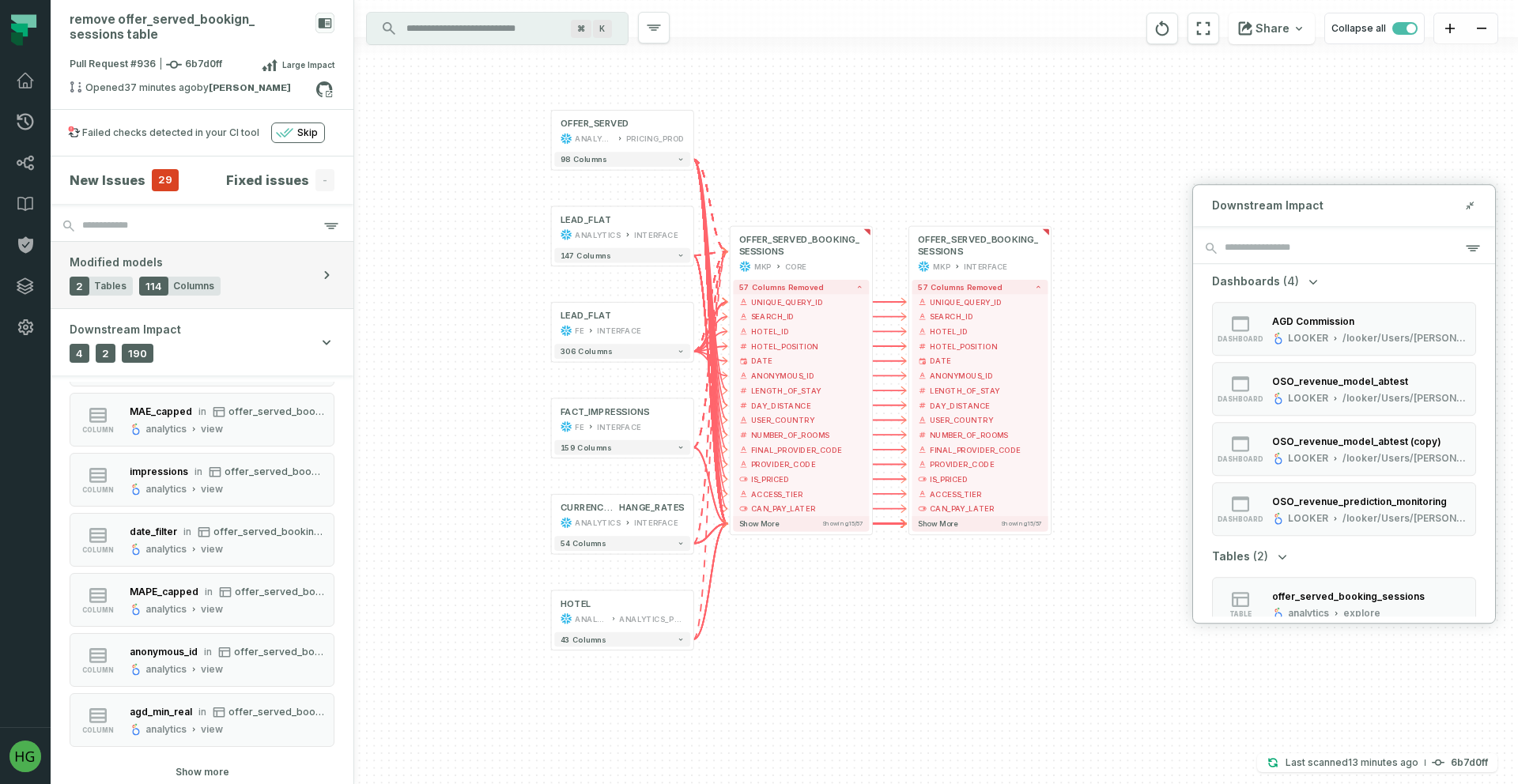
click at [273, 275] on button "Modified models 2 Tables 114 Columns" at bounding box center [202, 274] width 303 height 67
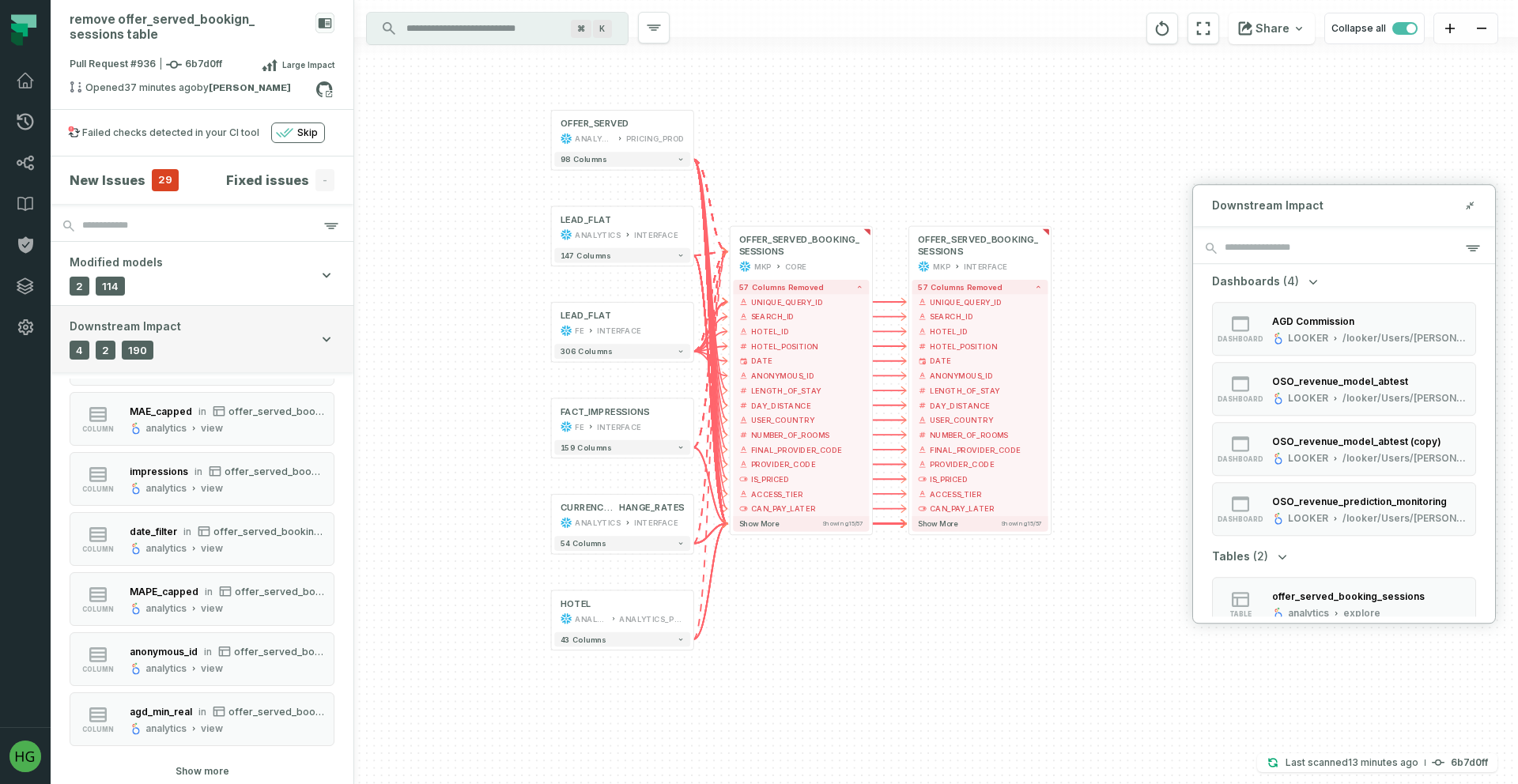
scroll to position [997, 0]
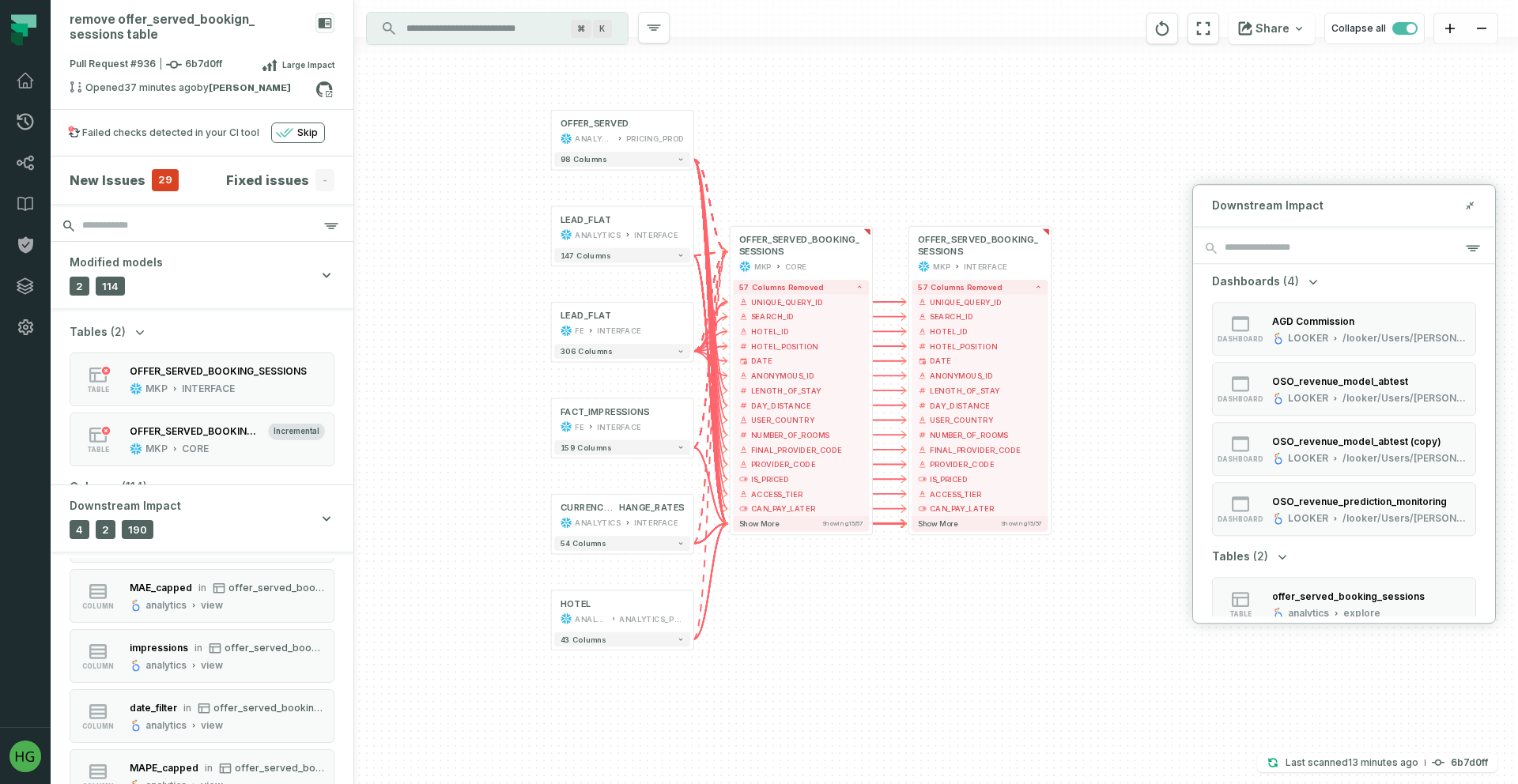
click at [273, 224] on input "search" at bounding box center [202, 225] width 303 height 31
click at [262, 180] on h4 "Fixed issues" at bounding box center [267, 180] width 83 height 19
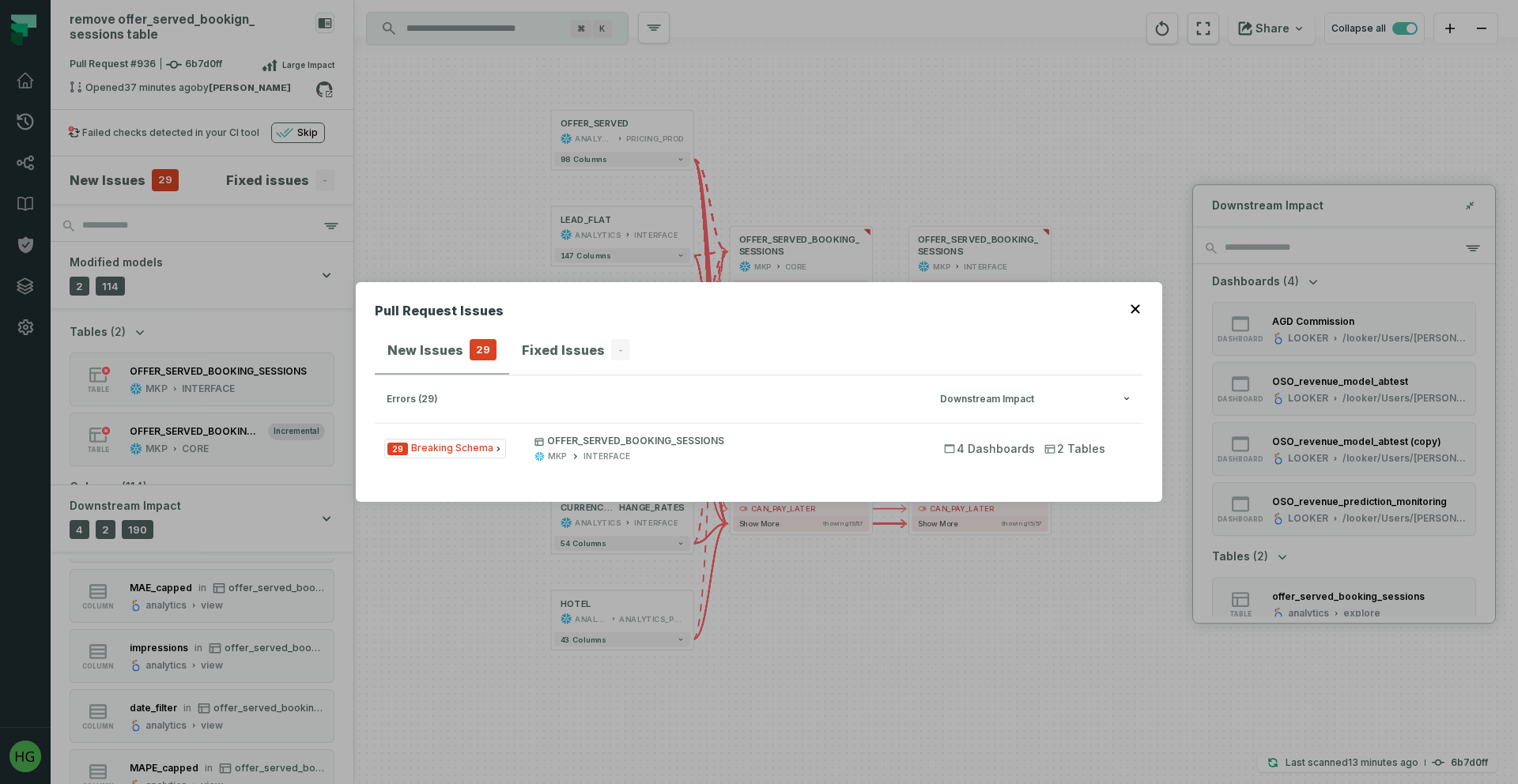
click at [131, 177] on div "Pull Request Issues New Issues 29 Fixed Issues - errors (29) Downstream Impact …" at bounding box center [759, 392] width 1518 height 784
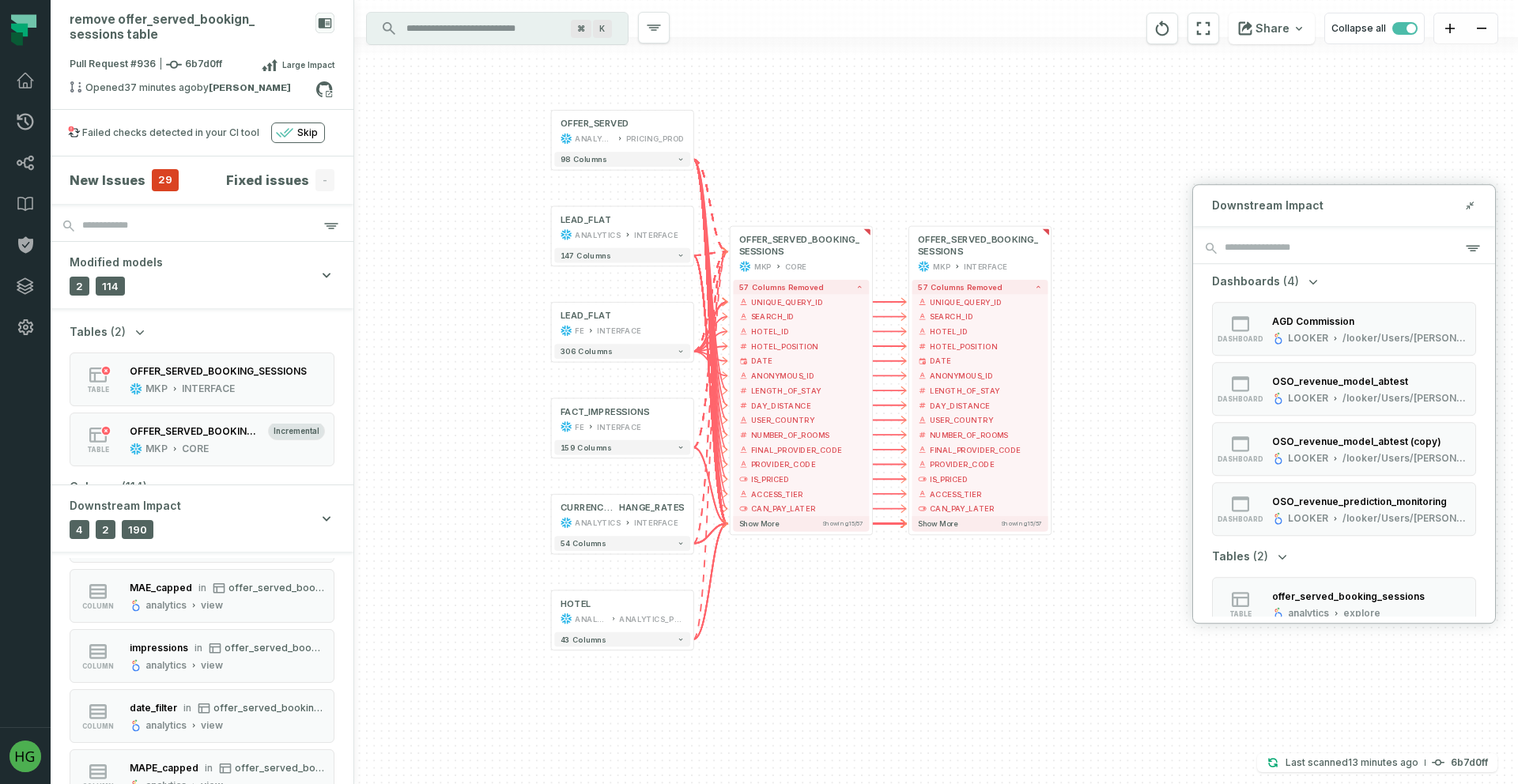
click at [119, 184] on h4 "New Issues" at bounding box center [107, 180] width 76 height 19
